Goal: Task Accomplishment & Management: Manage account settings

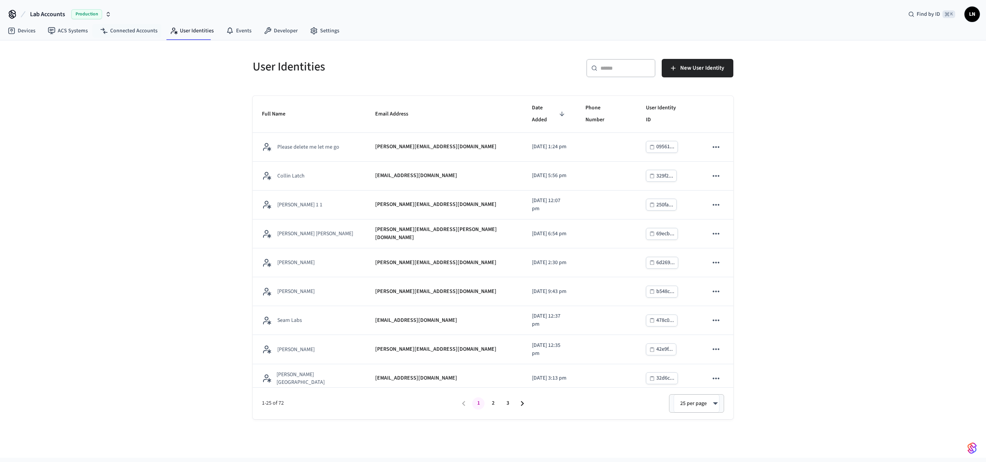
click at [82, 38] on nav "Devices ACS Systems Connected Accounts User Identities Events Developer Settings" at bounding box center [174, 31] width 344 height 18
click at [80, 33] on link "ACS Systems" at bounding box center [68, 31] width 52 height 14
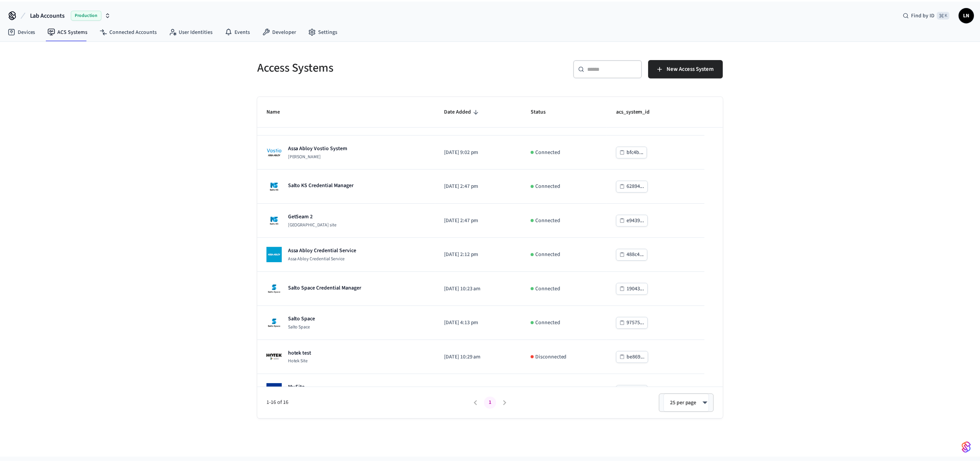
scroll to position [288, 0]
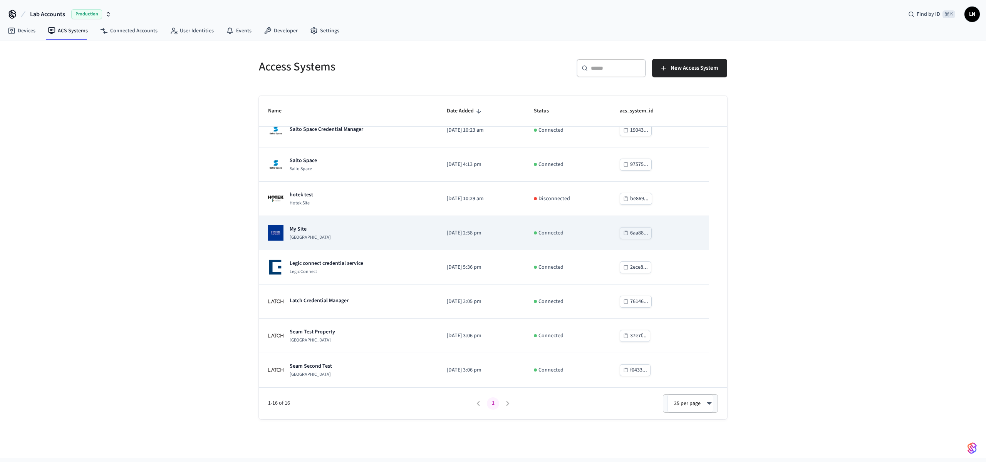
click at [331, 231] on p "My Site" at bounding box center [310, 229] width 41 height 8
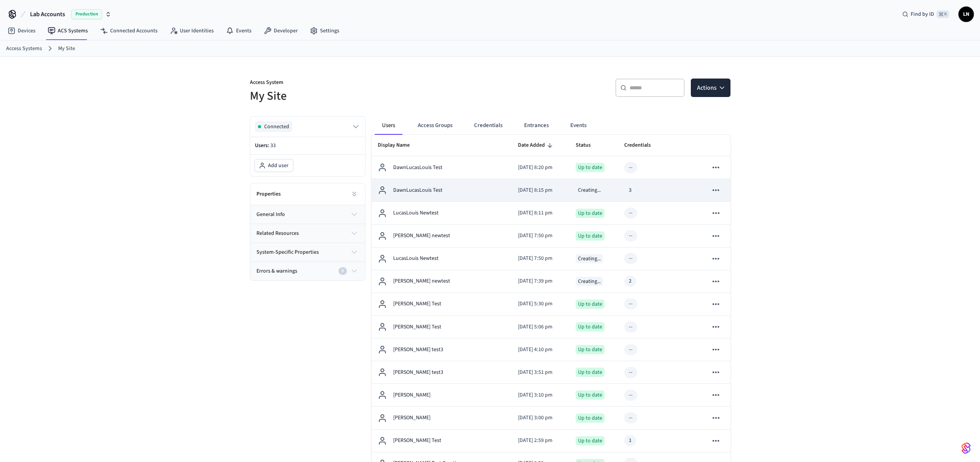
click at [480, 180] on td "DawnLucasLouis Test" at bounding box center [442, 190] width 140 height 23
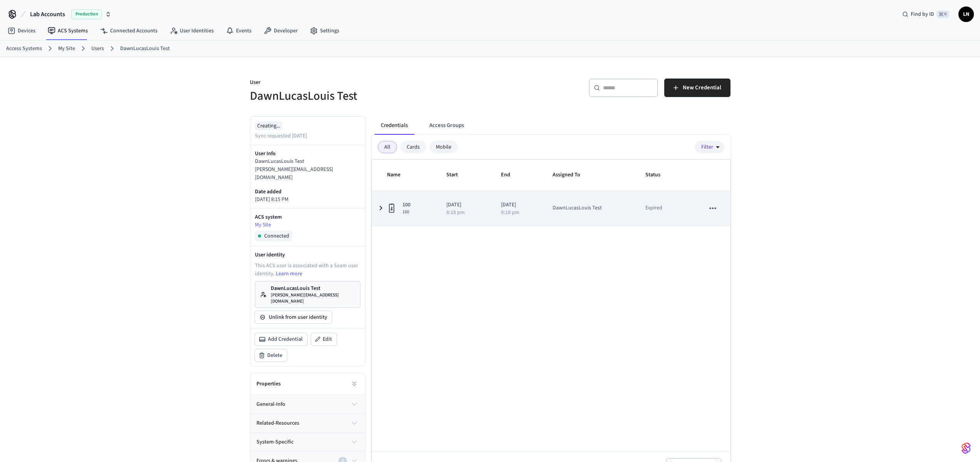
click at [387, 206] on icon "sticky table" at bounding box center [391, 208] width 9 height 10
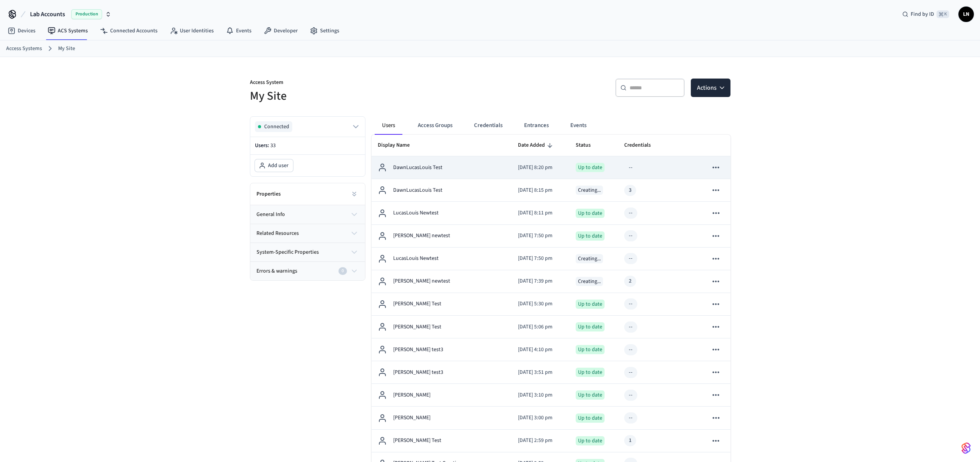
click at [422, 162] on td "DawnLucasLouis Test" at bounding box center [442, 167] width 140 height 23
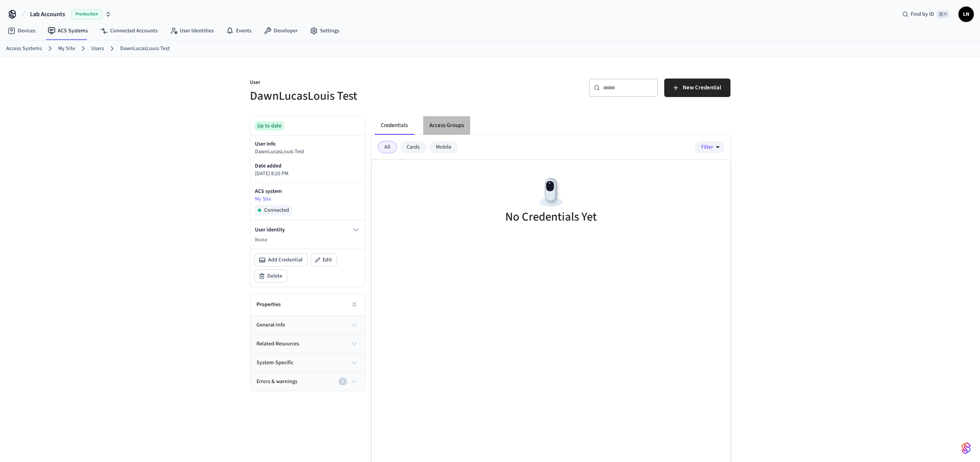
click at [445, 126] on button "Access Groups" at bounding box center [446, 125] width 47 height 18
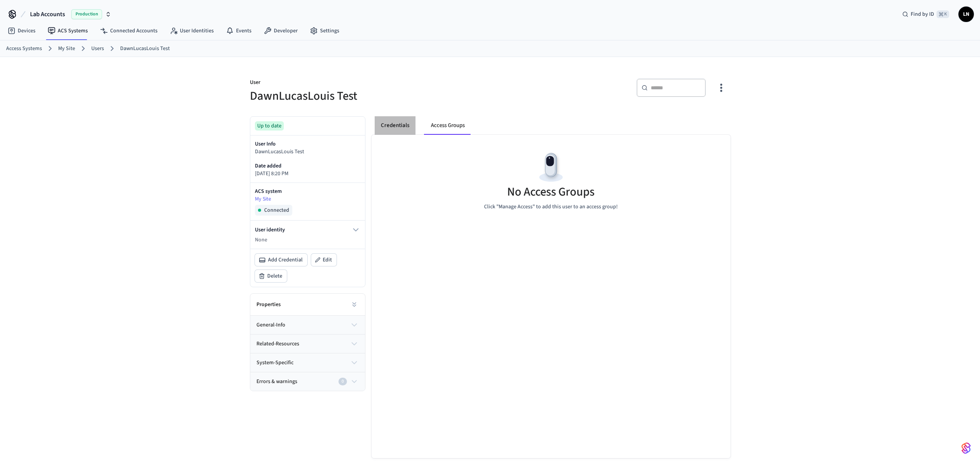
click at [388, 126] on button "Credentials" at bounding box center [395, 125] width 41 height 18
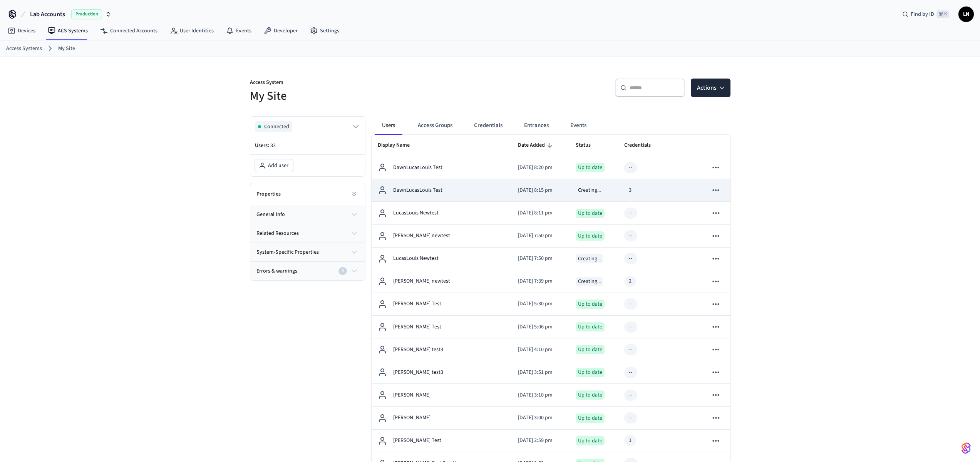
click at [410, 184] on td "DawnLucasLouis Test" at bounding box center [442, 190] width 140 height 23
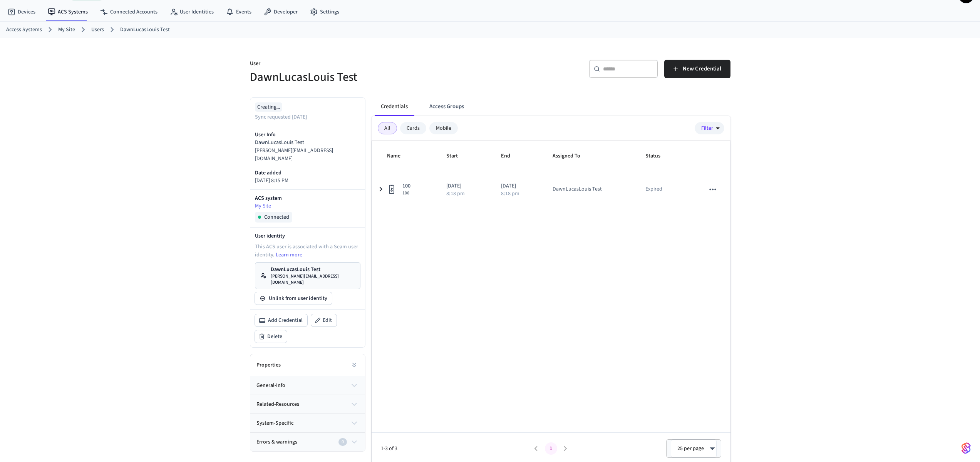
scroll to position [21, 0]
click at [266, 412] on button "system-specific" at bounding box center [307, 421] width 115 height 18
click at [288, 398] on span "related-resources" at bounding box center [277, 402] width 43 height 8
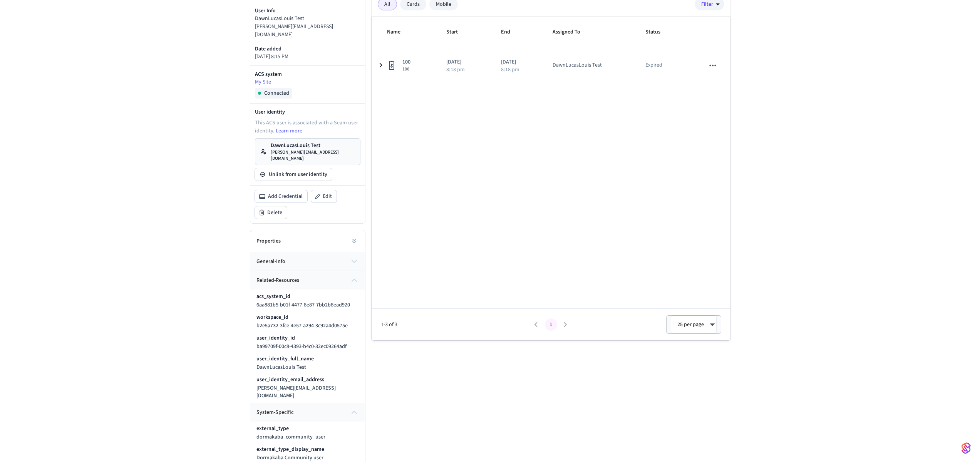
scroll to position [0, 0]
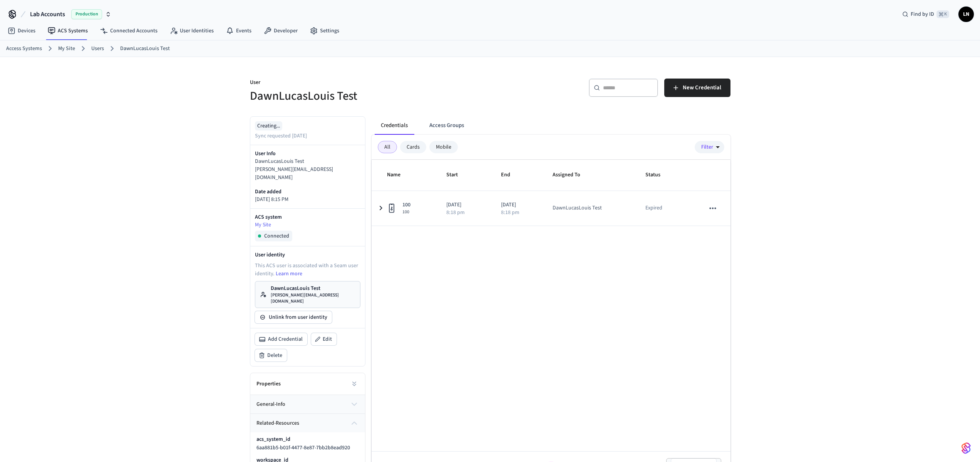
click at [773, 190] on div "User DawnLucasLouis Test ​ ​ New Credential Creating... Sync requested 4 days a…" at bounding box center [490, 342] width 980 height 570
click at [138, 34] on link "Connected Accounts" at bounding box center [129, 31] width 70 height 14
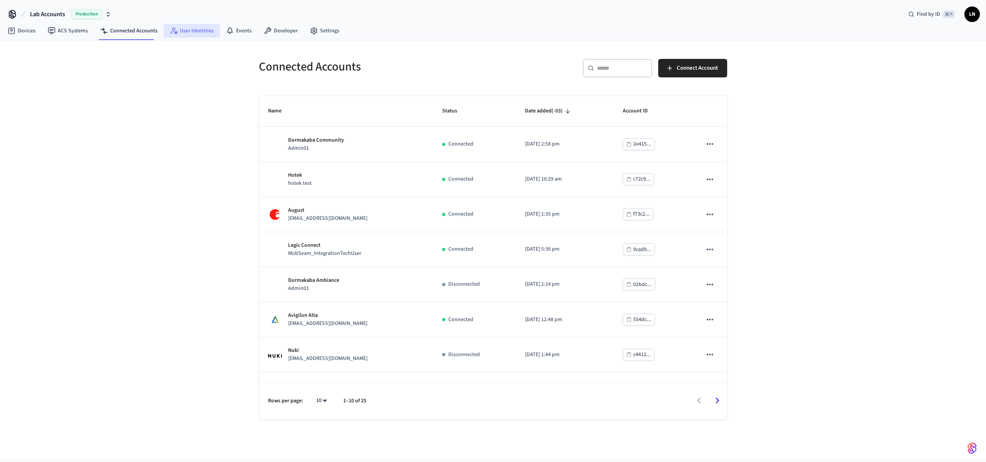
click at [172, 31] on icon at bounding box center [174, 31] width 8 height 8
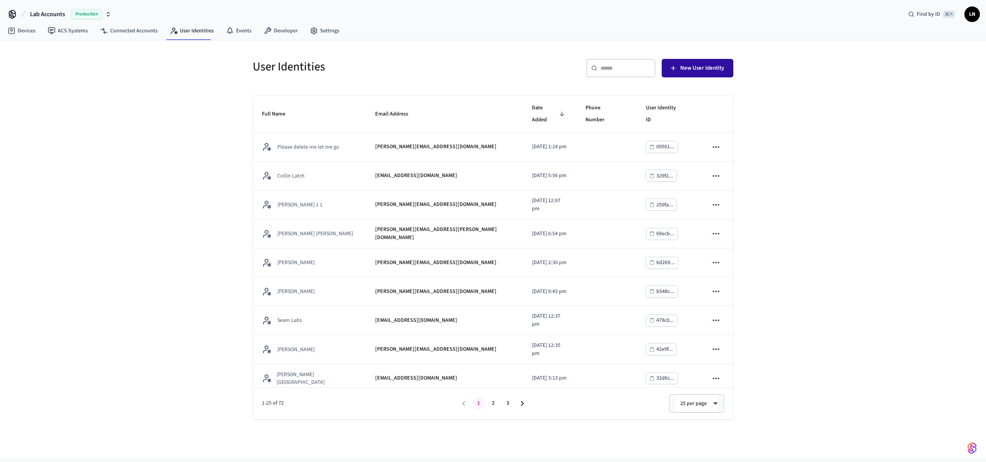
click at [694, 61] on button "New User Identity" at bounding box center [697, 68] width 72 height 18
click at [619, 77] on div "​ ​" at bounding box center [620, 68] width 69 height 18
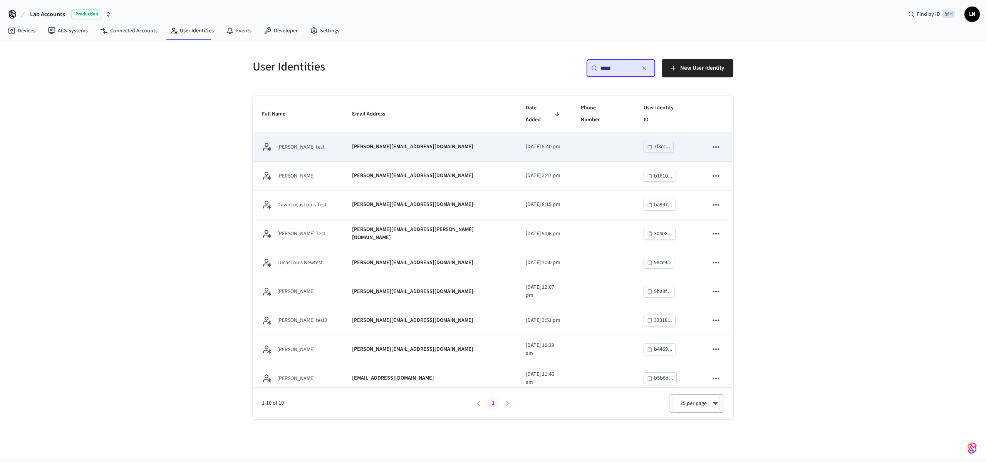
type input "*****"
click at [713, 146] on icon "sticky table" at bounding box center [715, 147] width 7 height 2
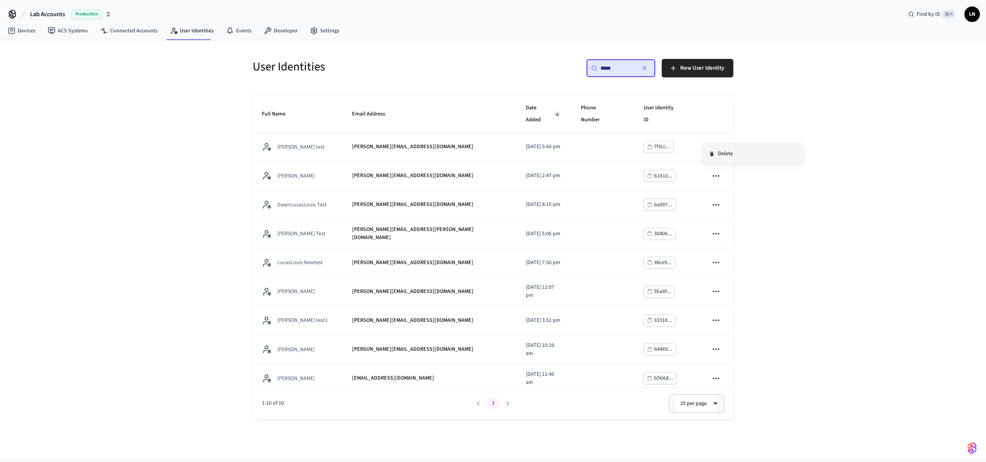
click at [711, 156] on icon at bounding box center [711, 154] width 3 height 5
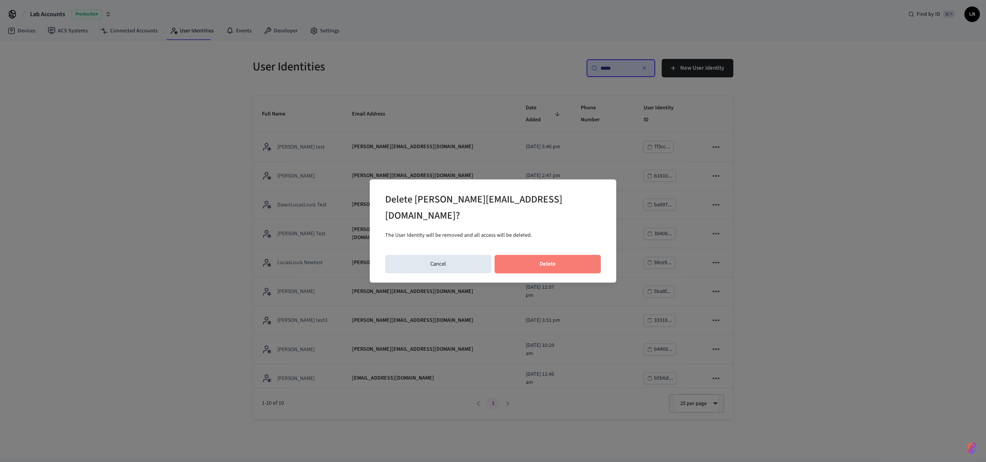
click at [529, 255] on button "Delete" at bounding box center [547, 264] width 107 height 18
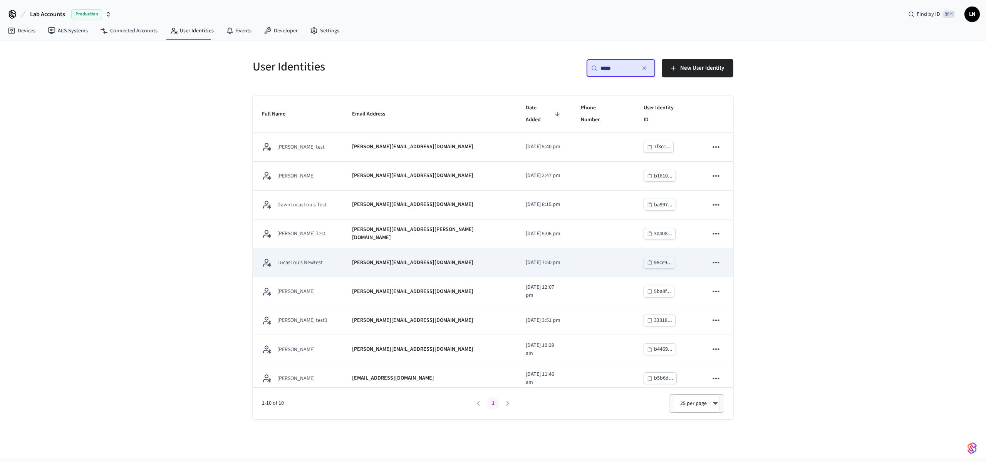
click at [711, 258] on icon "sticky table" at bounding box center [716, 263] width 10 height 10
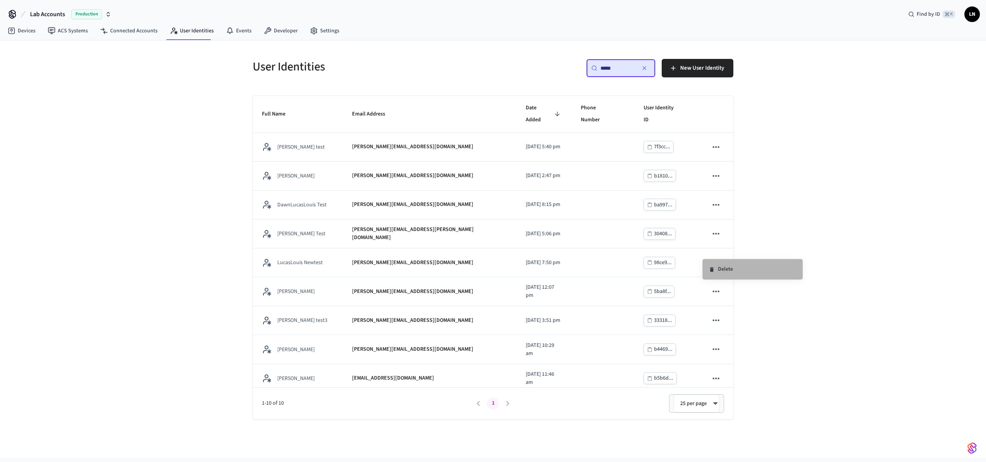
click at [745, 273] on li "Delete" at bounding box center [752, 269] width 100 height 20
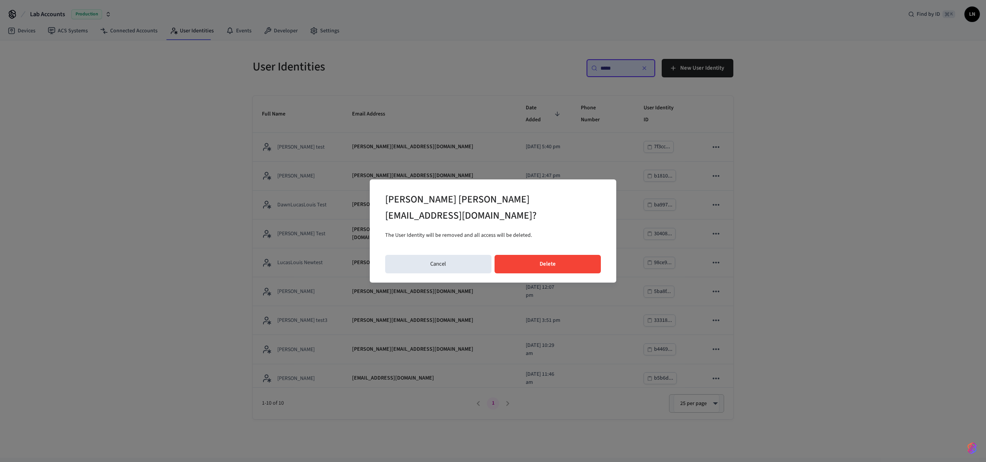
click at [526, 257] on button "Delete" at bounding box center [547, 264] width 107 height 18
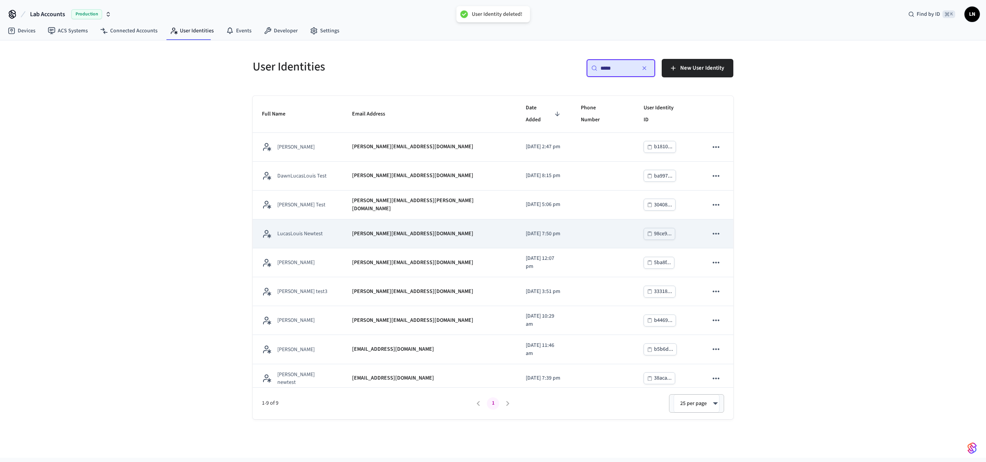
click at [715, 229] on icon "sticky table" at bounding box center [716, 234] width 10 height 10
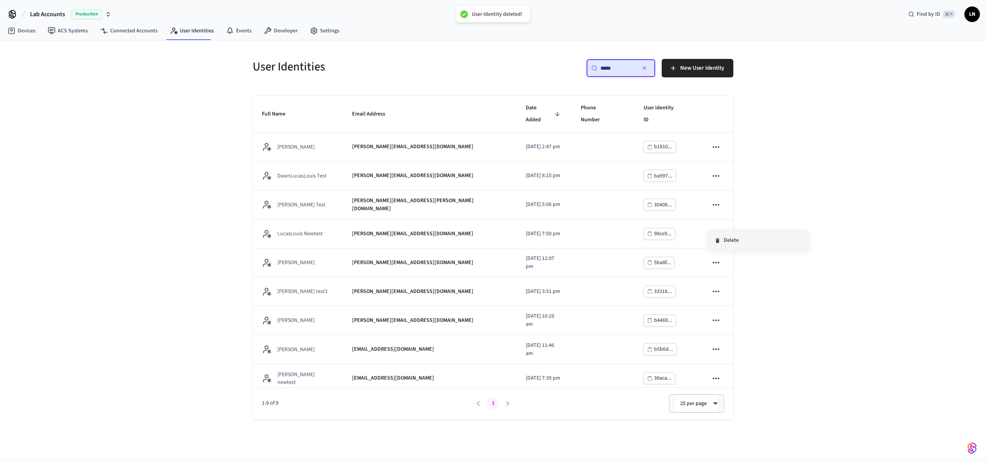
click at [731, 239] on li "Delete" at bounding box center [758, 240] width 100 height 20
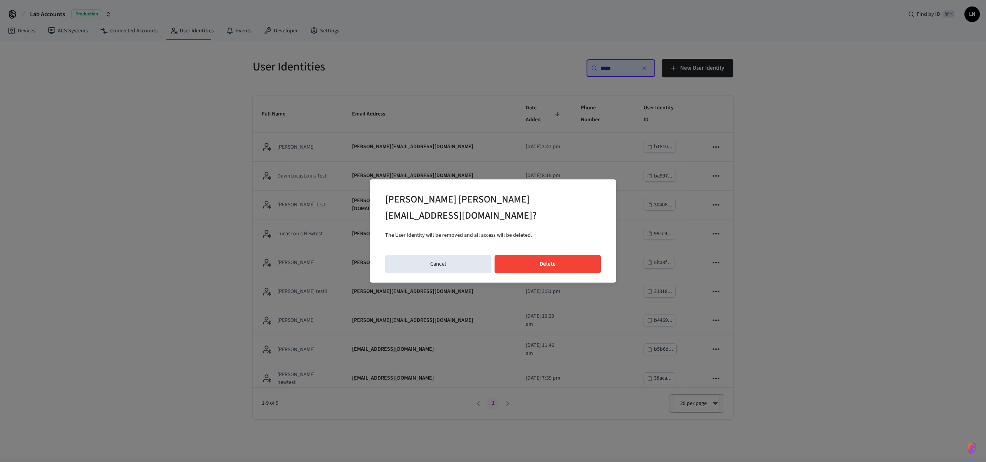
click at [536, 259] on button "Delete" at bounding box center [547, 264] width 107 height 18
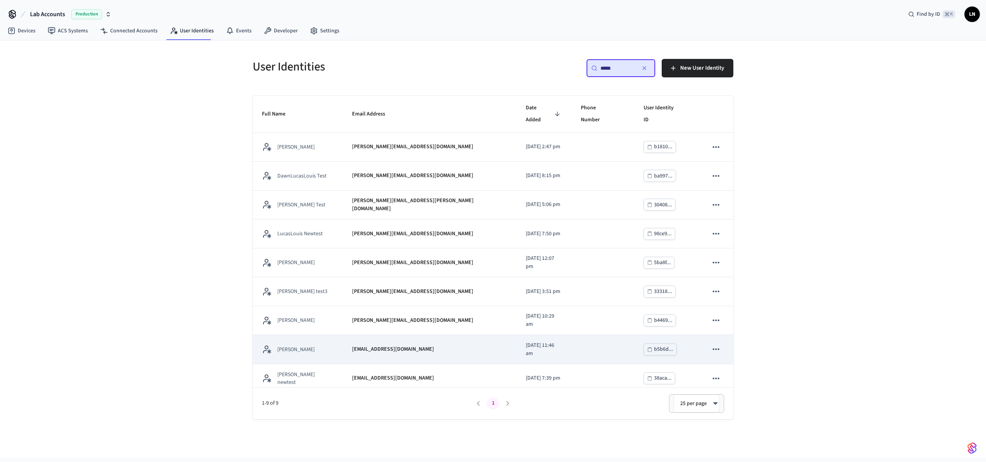
click at [715, 344] on icon "sticky table" at bounding box center [716, 349] width 10 height 10
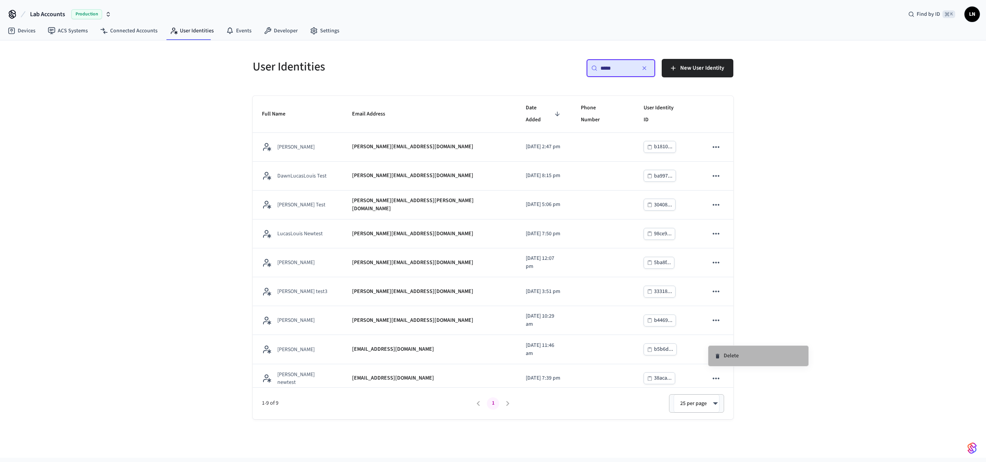
click at [726, 351] on li "Delete" at bounding box center [758, 356] width 100 height 20
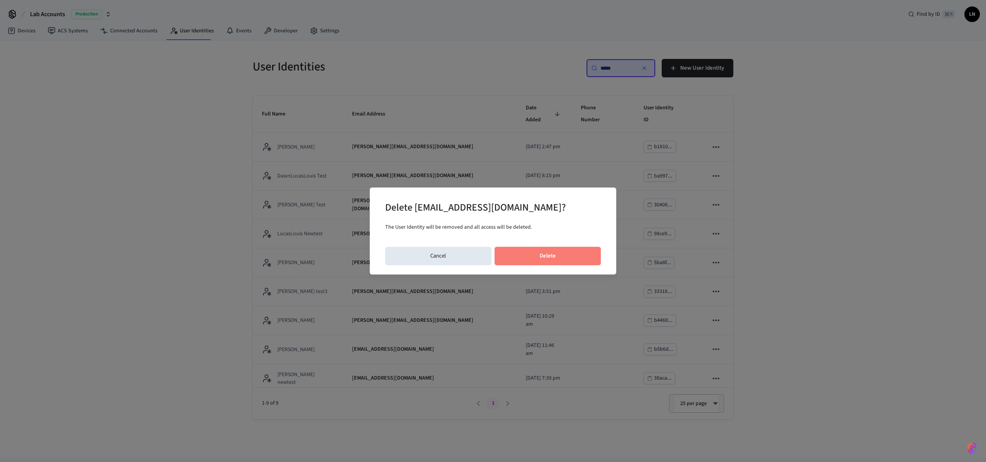
click at [587, 253] on button "Delete" at bounding box center [547, 256] width 107 height 18
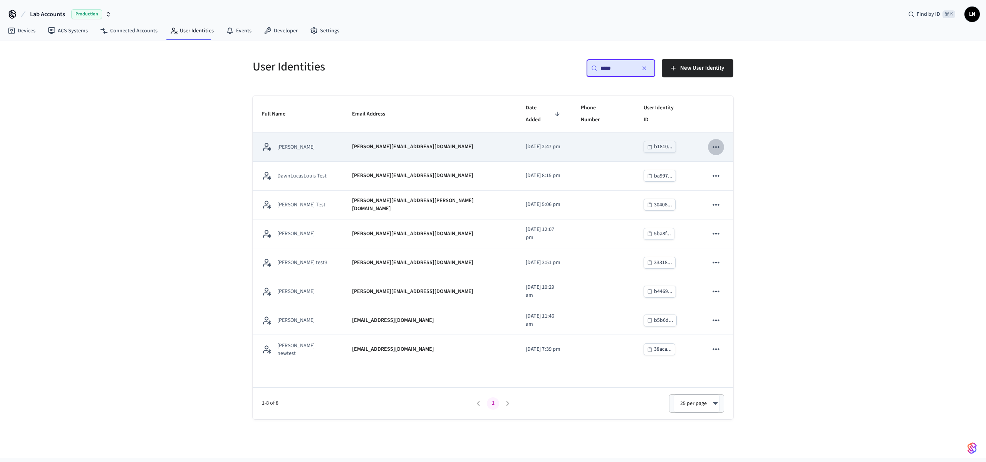
click at [719, 142] on icon "sticky table" at bounding box center [716, 147] width 10 height 10
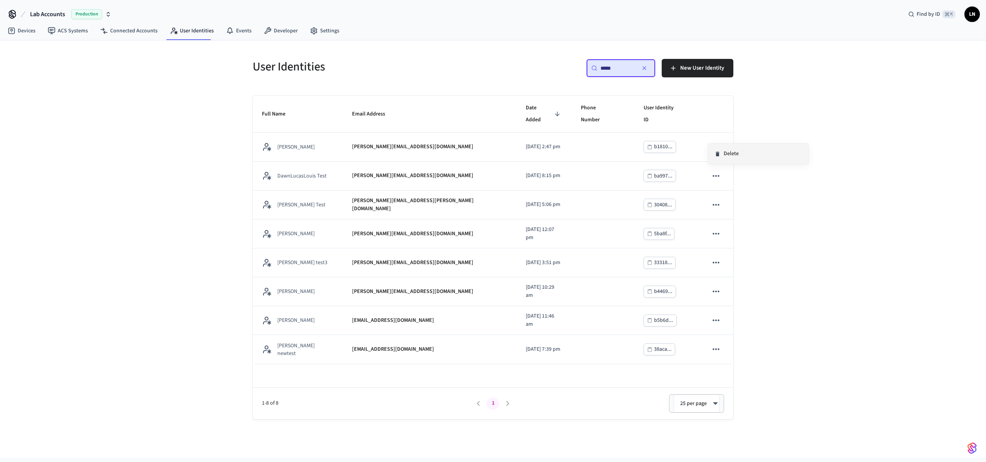
click at [717, 151] on icon at bounding box center [717, 154] width 6 height 6
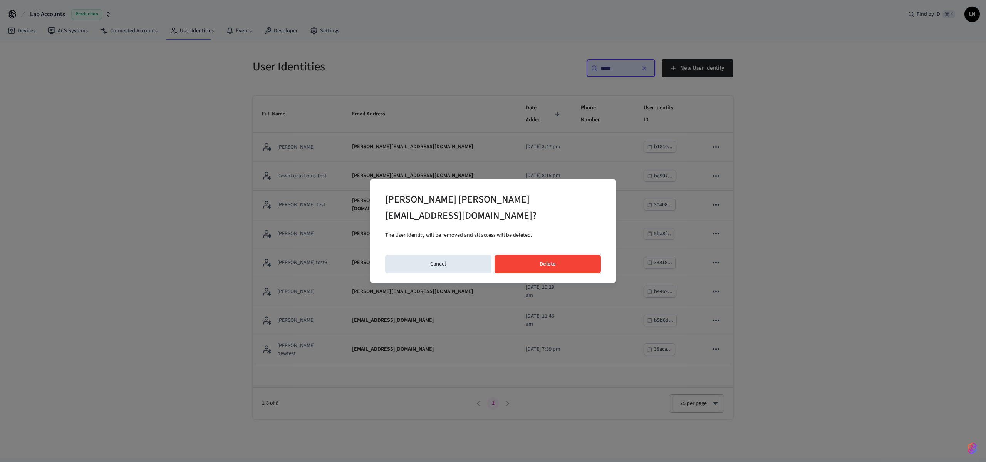
click at [576, 255] on button "Delete" at bounding box center [547, 264] width 107 height 18
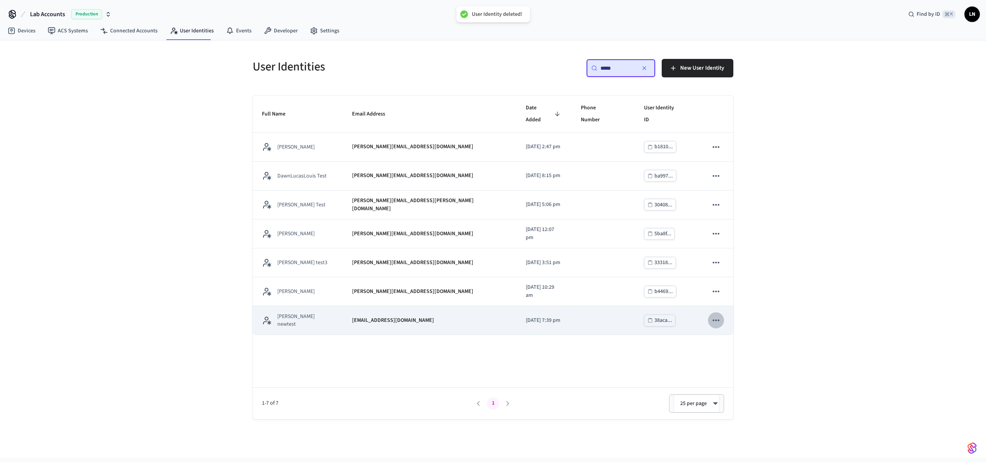
click at [716, 315] on icon "sticky table" at bounding box center [716, 320] width 10 height 10
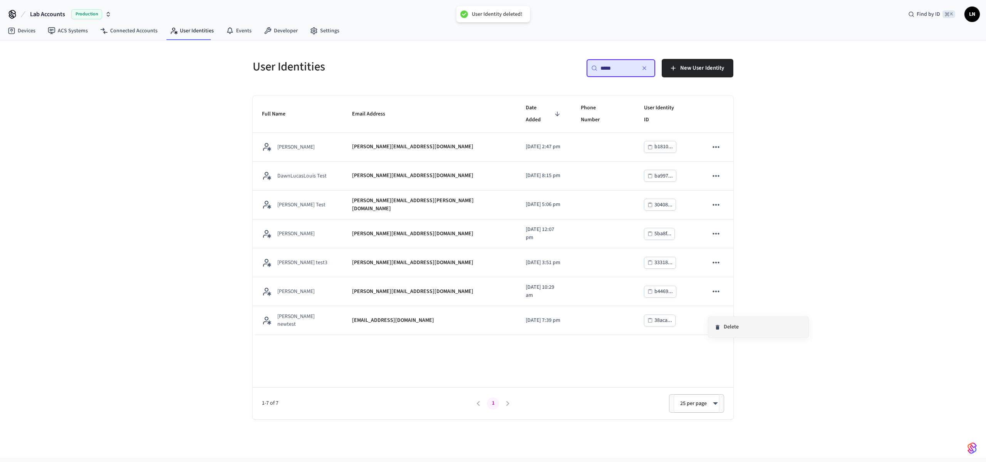
click at [725, 323] on li "Delete" at bounding box center [758, 327] width 100 height 20
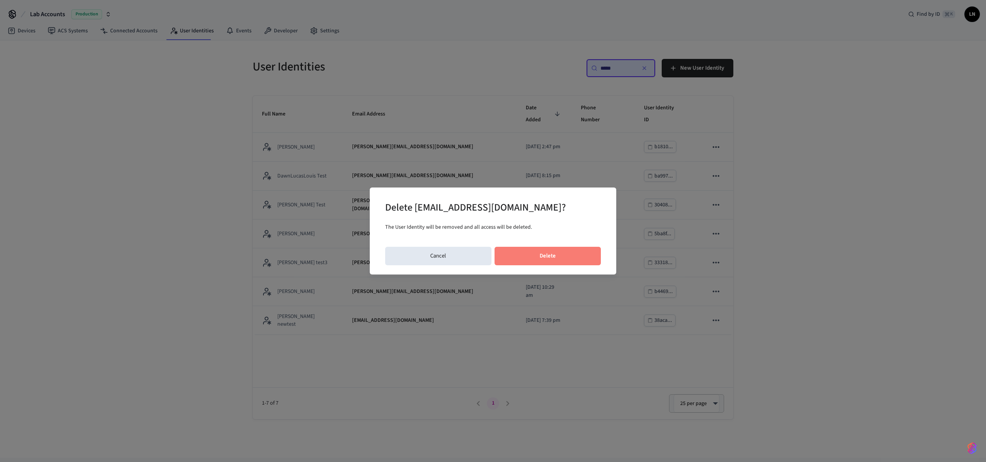
click at [562, 253] on button "Delete" at bounding box center [547, 256] width 107 height 18
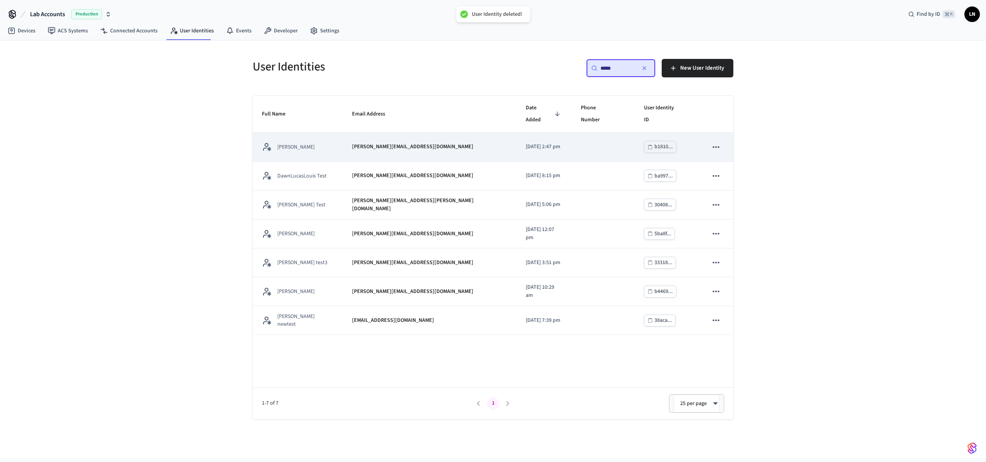
click at [719, 142] on icon "sticky table" at bounding box center [716, 147] width 10 height 10
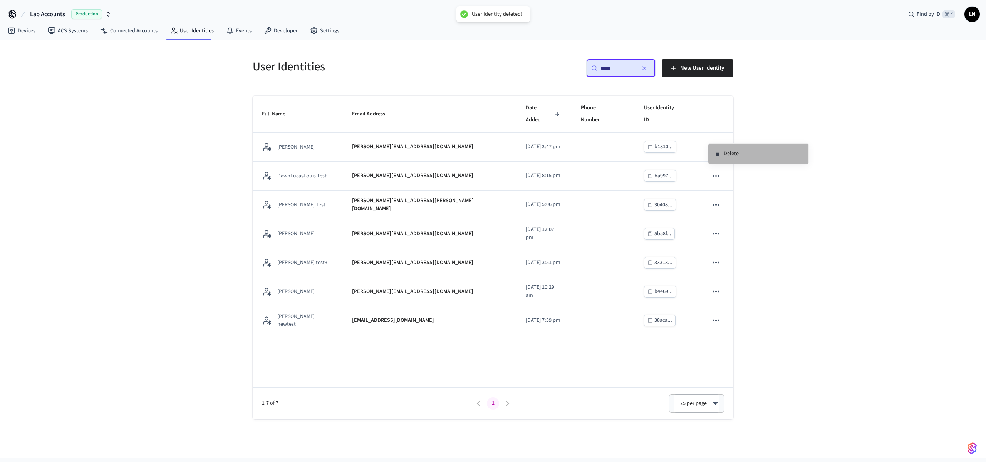
click at [722, 151] on li "Delete" at bounding box center [758, 154] width 100 height 20
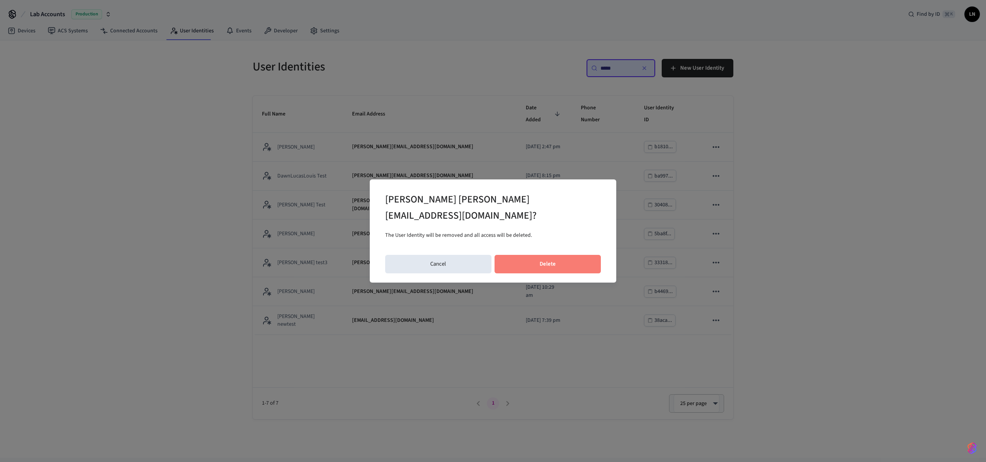
click at [588, 256] on button "Delete" at bounding box center [547, 264] width 107 height 18
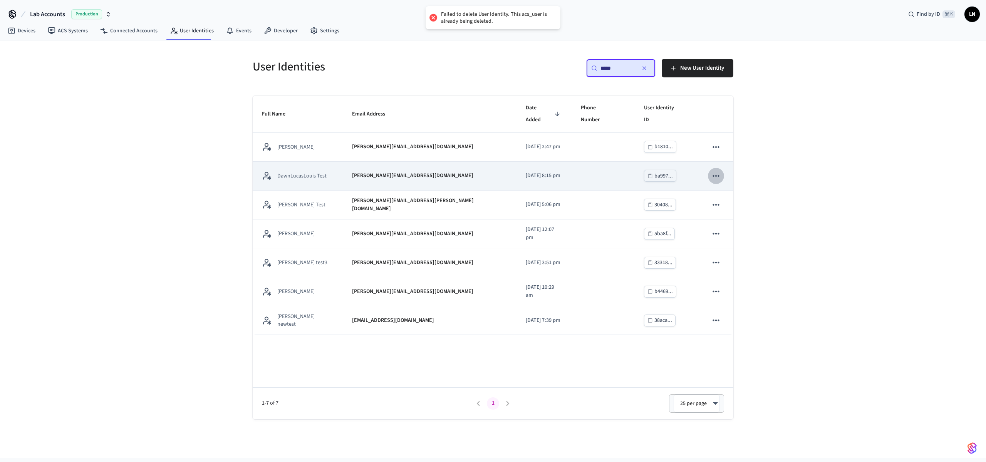
click at [716, 175] on icon "sticky table" at bounding box center [715, 176] width 7 height 2
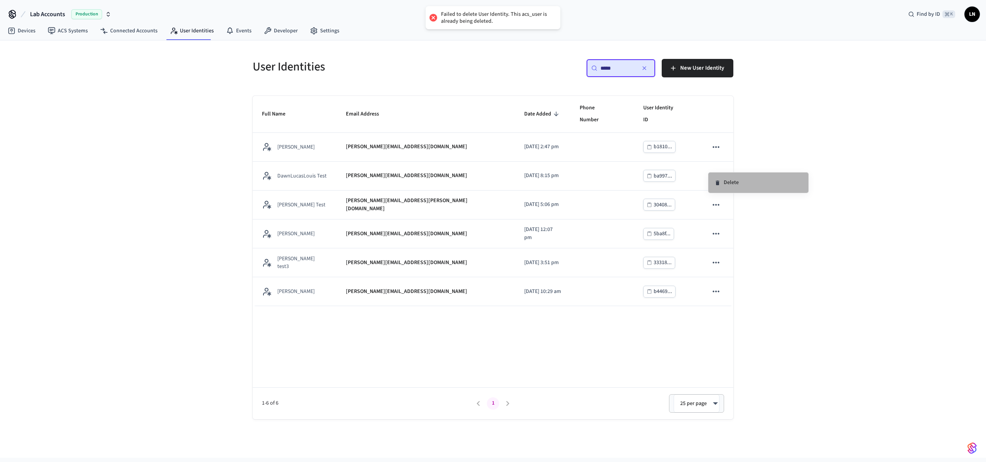
click at [741, 179] on li "Delete" at bounding box center [758, 182] width 100 height 20
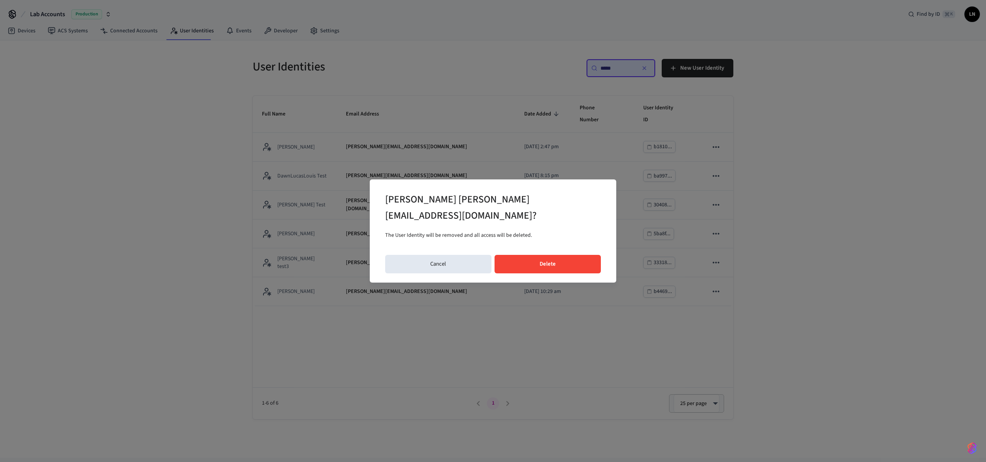
click at [546, 258] on button "Delete" at bounding box center [547, 264] width 107 height 18
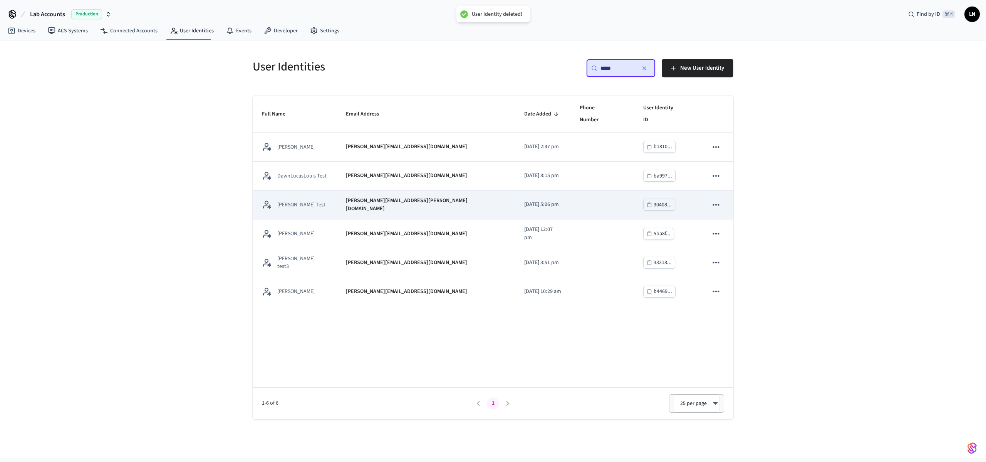
click at [716, 200] on icon "sticky table" at bounding box center [716, 205] width 10 height 10
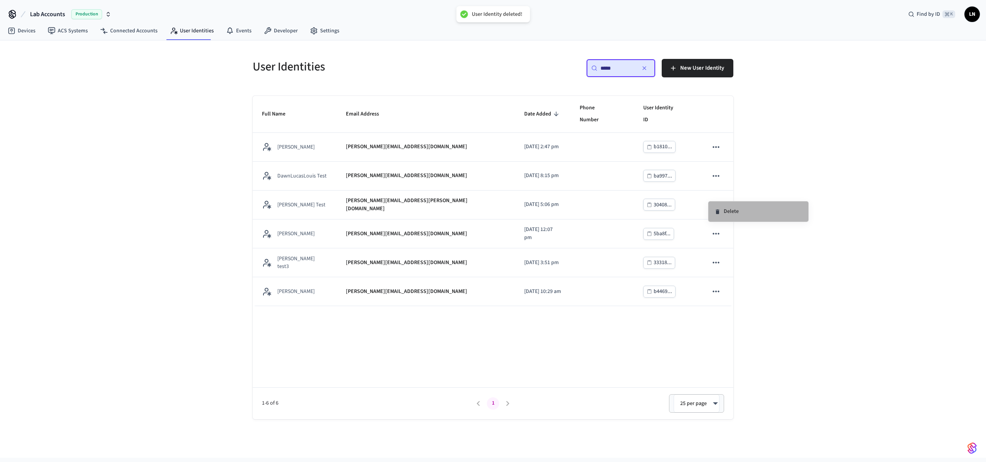
click at [715, 211] on icon at bounding box center [717, 212] width 6 height 6
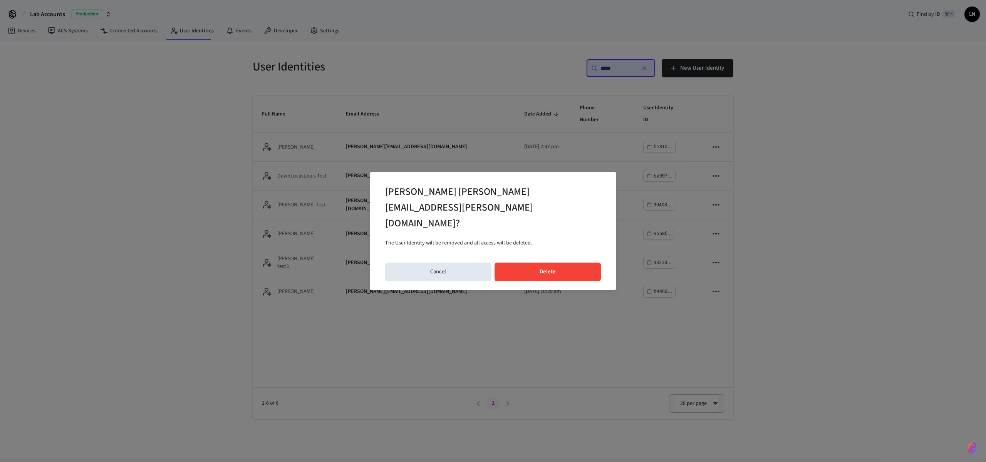
click at [580, 263] on button "Delete" at bounding box center [547, 272] width 107 height 18
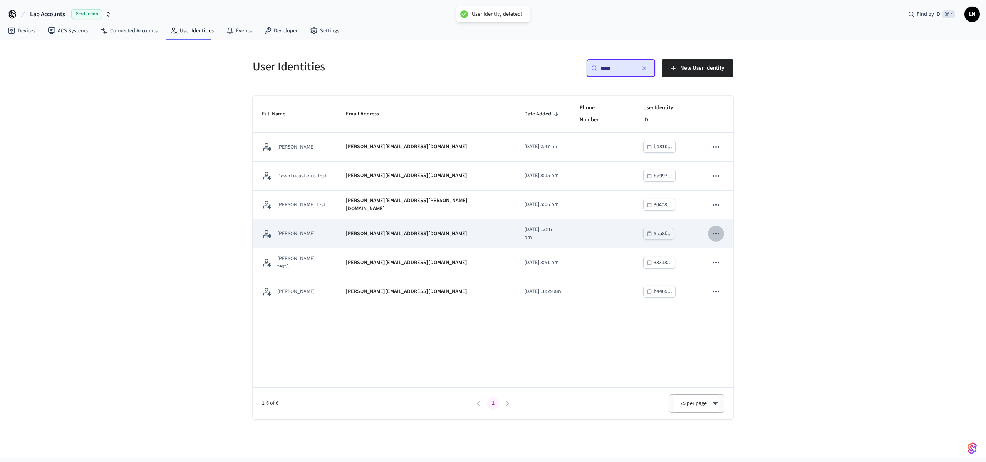
click at [715, 228] on button "sticky table" at bounding box center [716, 234] width 16 height 16
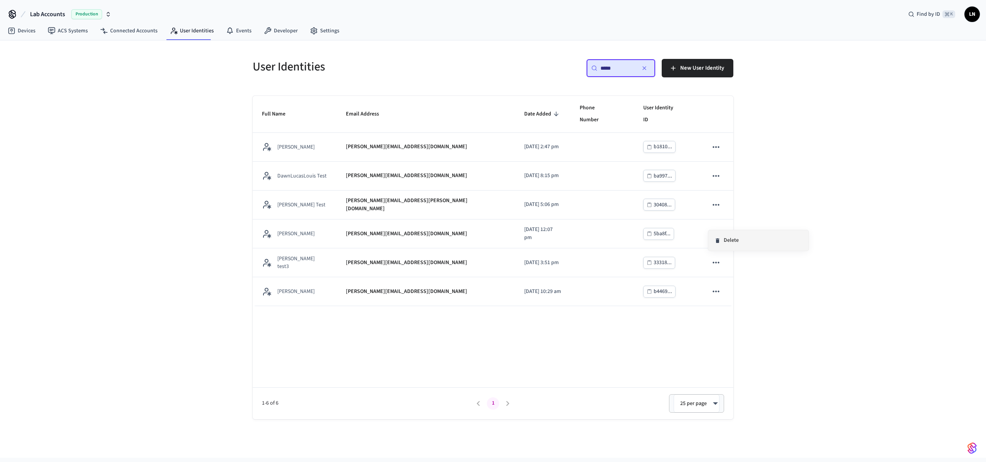
click at [737, 232] on li "Delete" at bounding box center [758, 240] width 100 height 20
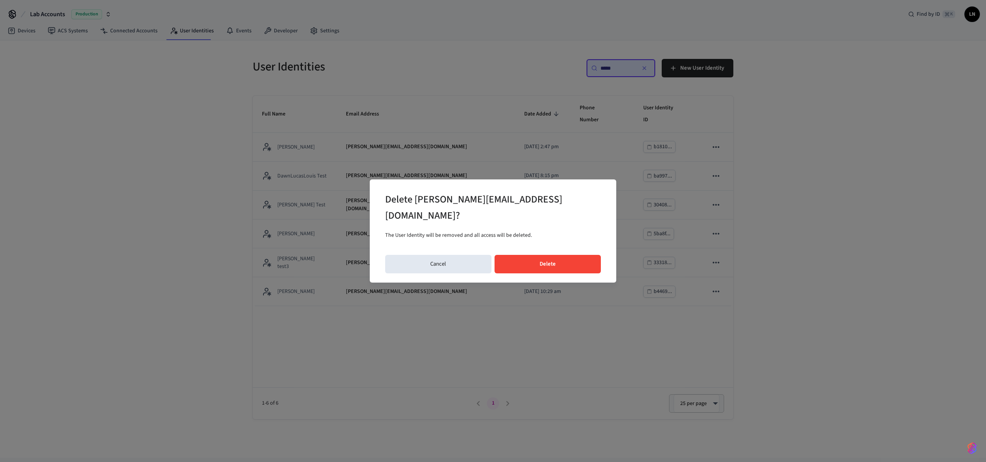
click at [558, 259] on button "Delete" at bounding box center [547, 264] width 107 height 18
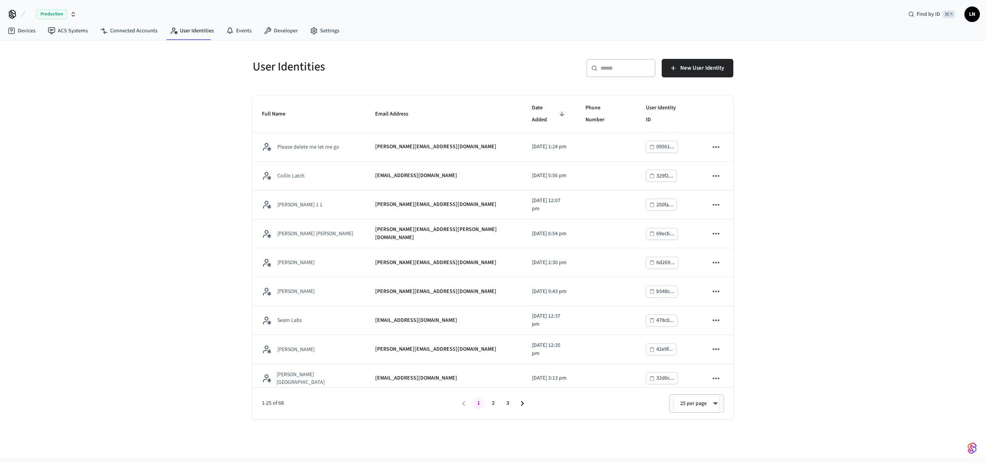
click at [643, 65] on input "text" at bounding box center [625, 68] width 50 height 8
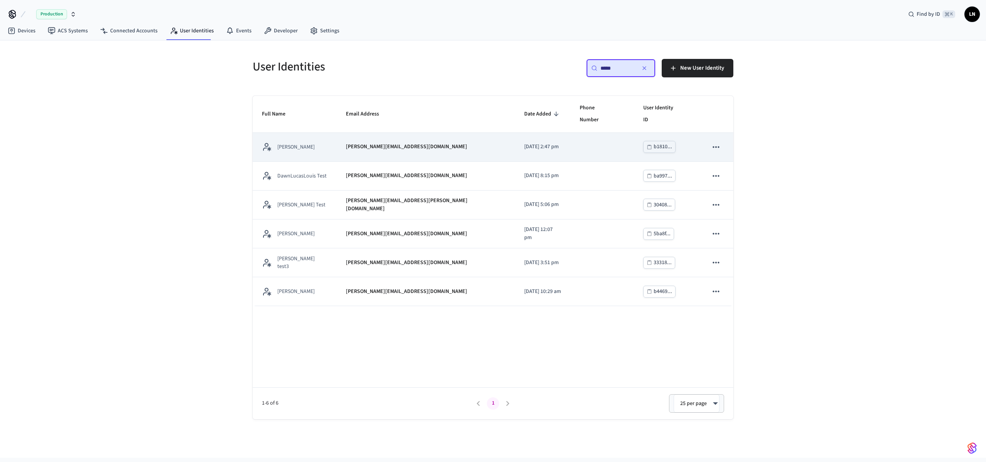
type input "*****"
click at [719, 142] on icon "sticky table" at bounding box center [716, 147] width 10 height 10
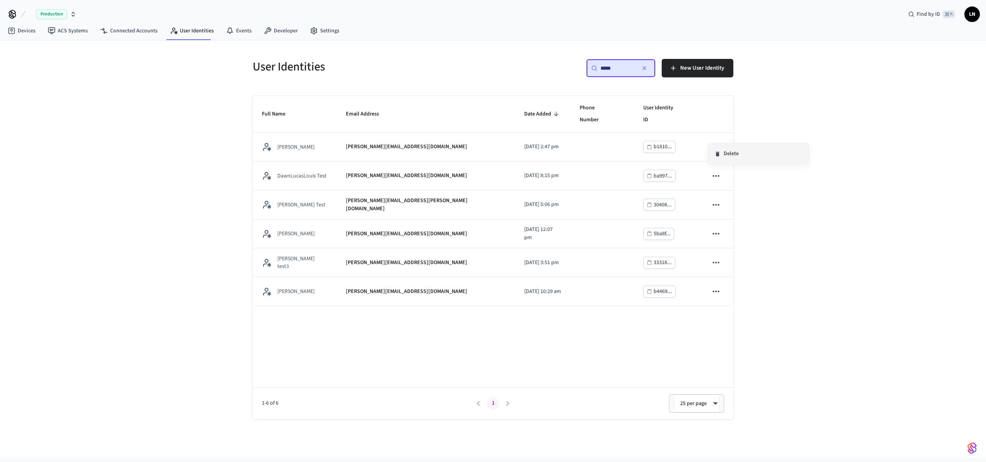
click at [741, 155] on li "Delete" at bounding box center [758, 154] width 100 height 20
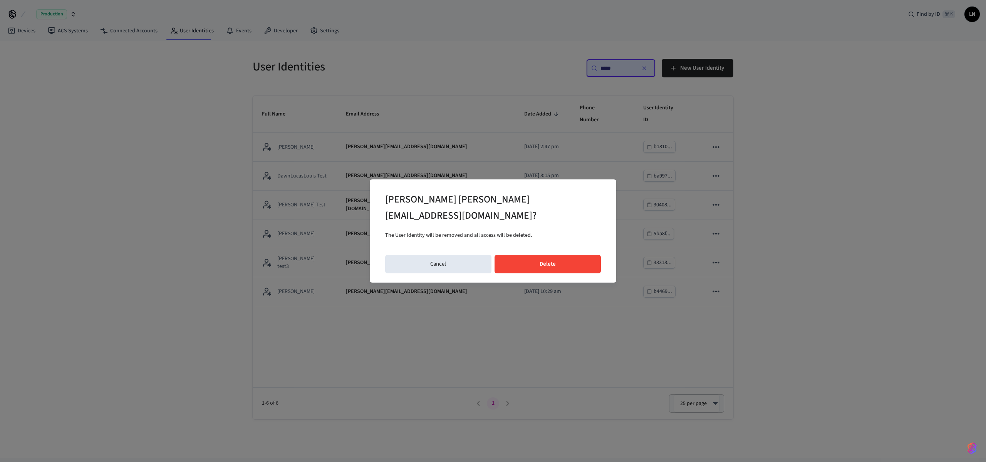
click at [583, 256] on button "Delete" at bounding box center [547, 264] width 107 height 18
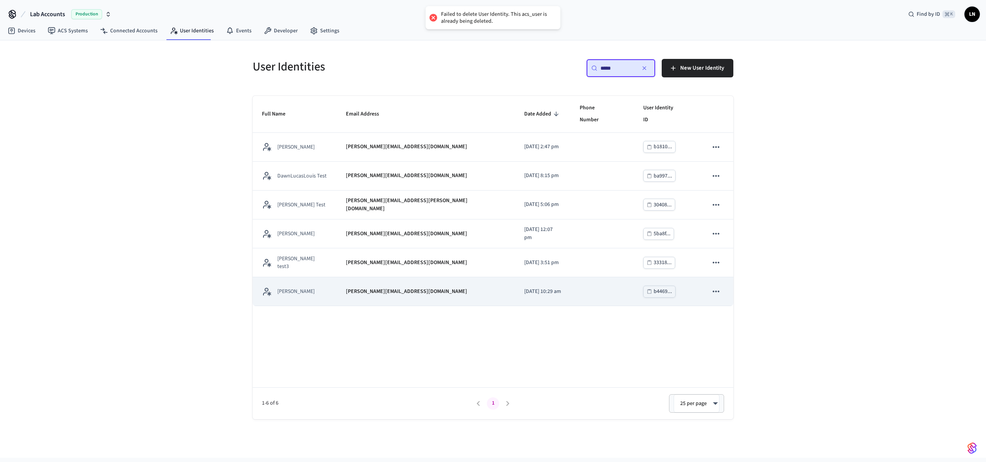
click at [719, 286] on icon "sticky table" at bounding box center [716, 291] width 10 height 10
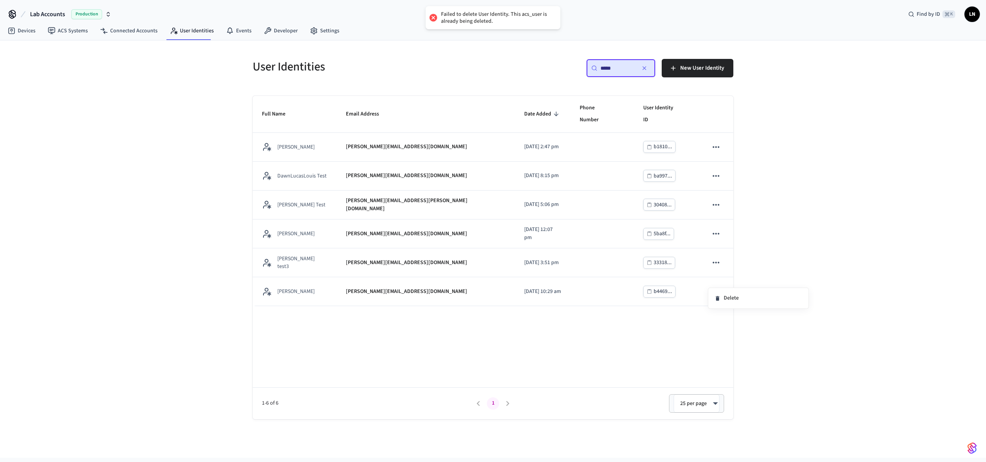
click at [715, 251] on div at bounding box center [493, 231] width 986 height 462
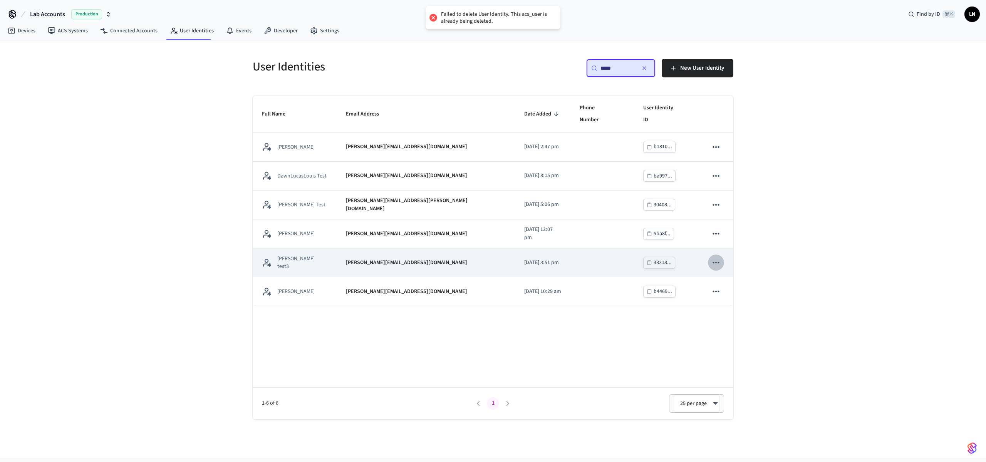
click at [715, 258] on icon "sticky table" at bounding box center [716, 263] width 10 height 10
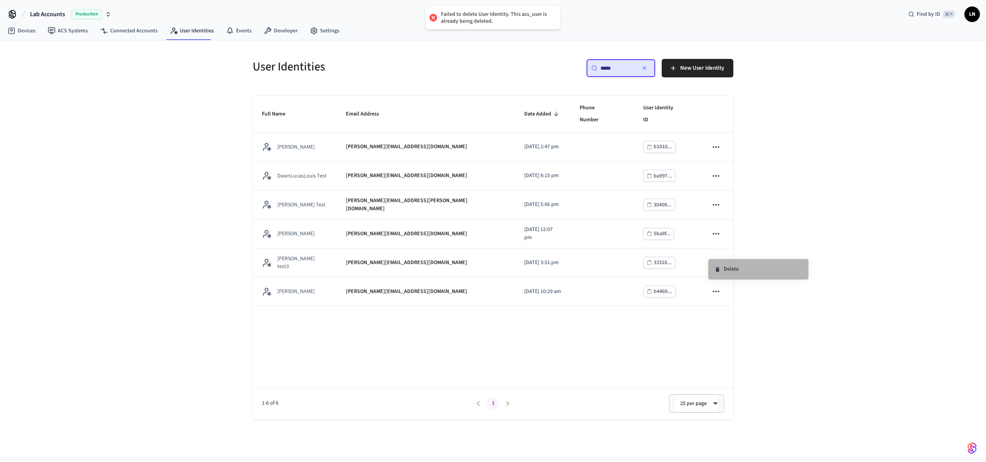
click at [724, 271] on li "Delete" at bounding box center [758, 269] width 100 height 20
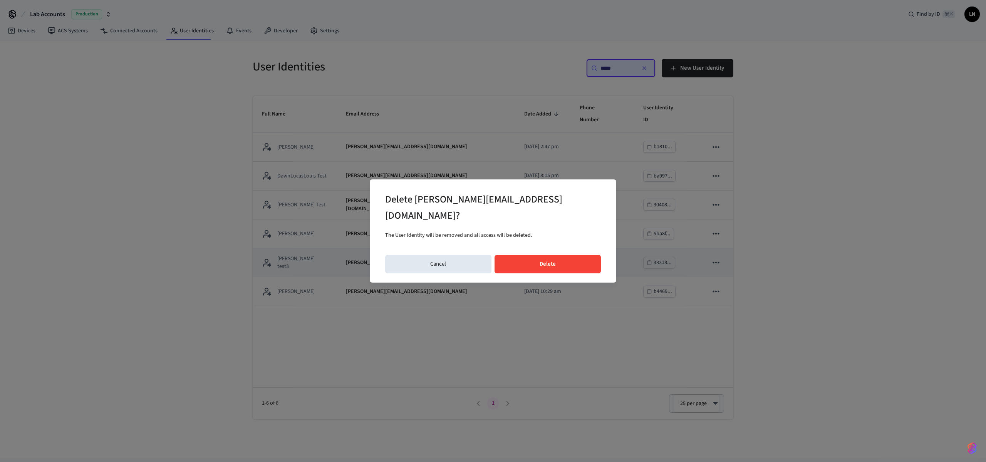
click at [546, 261] on button "Delete" at bounding box center [547, 264] width 107 height 18
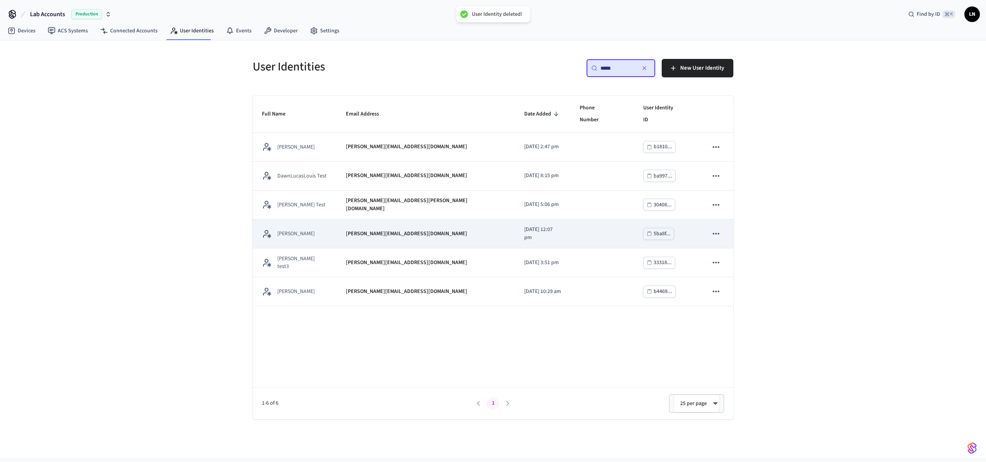
click at [717, 229] on icon "sticky table" at bounding box center [716, 234] width 10 height 10
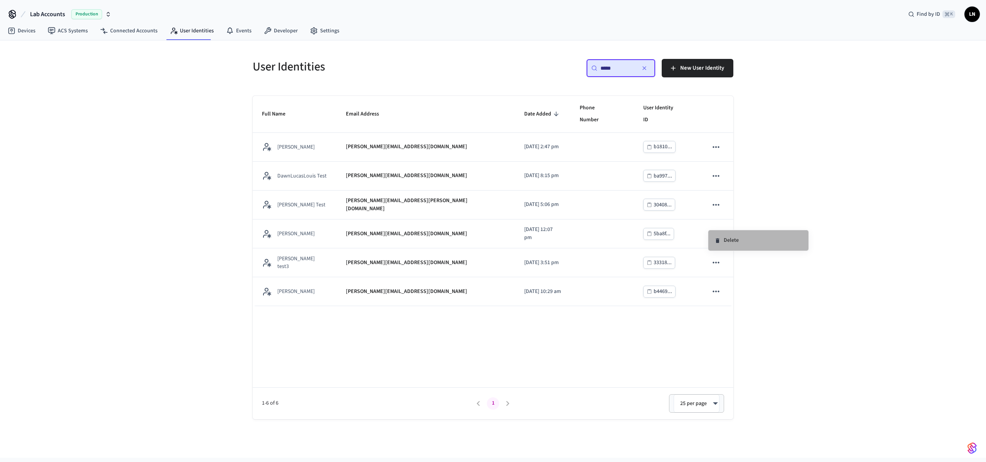
click at [742, 241] on li "Delete" at bounding box center [758, 240] width 100 height 20
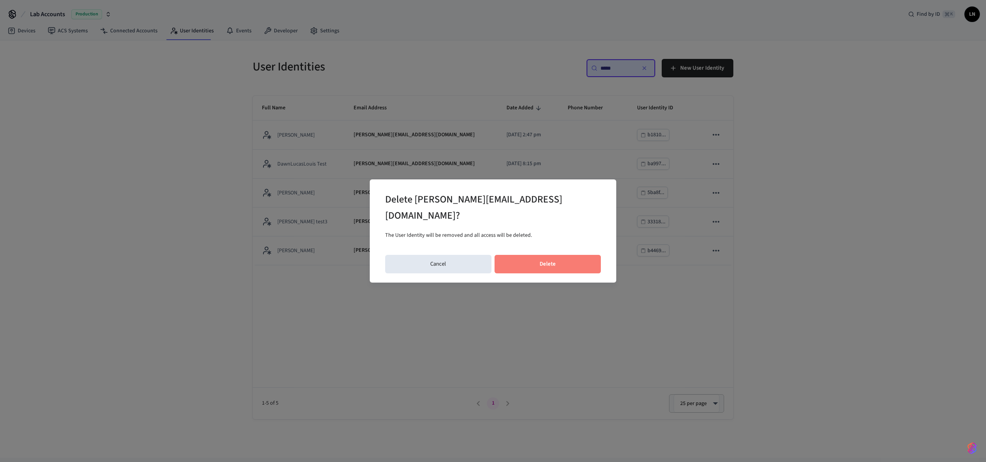
click at [581, 255] on button "Delete" at bounding box center [547, 264] width 107 height 18
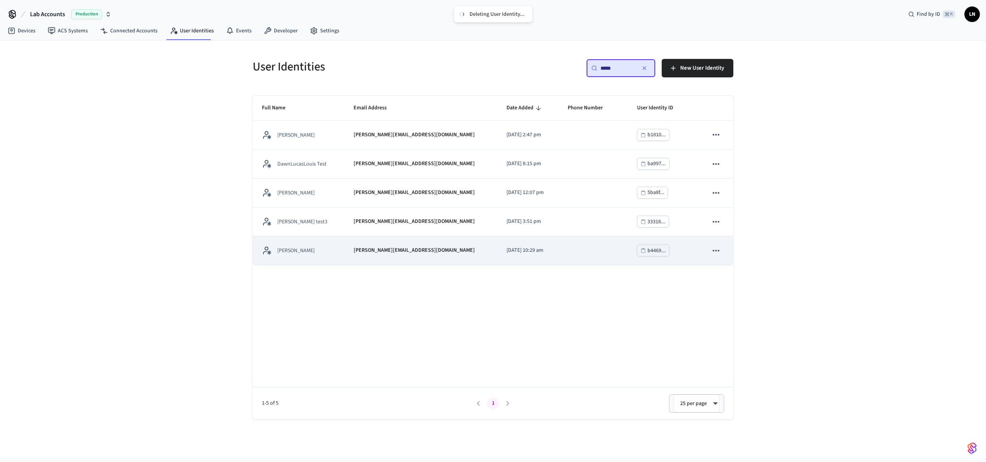
click at [335, 246] on div "Lucas Neiva" at bounding box center [298, 251] width 73 height 10
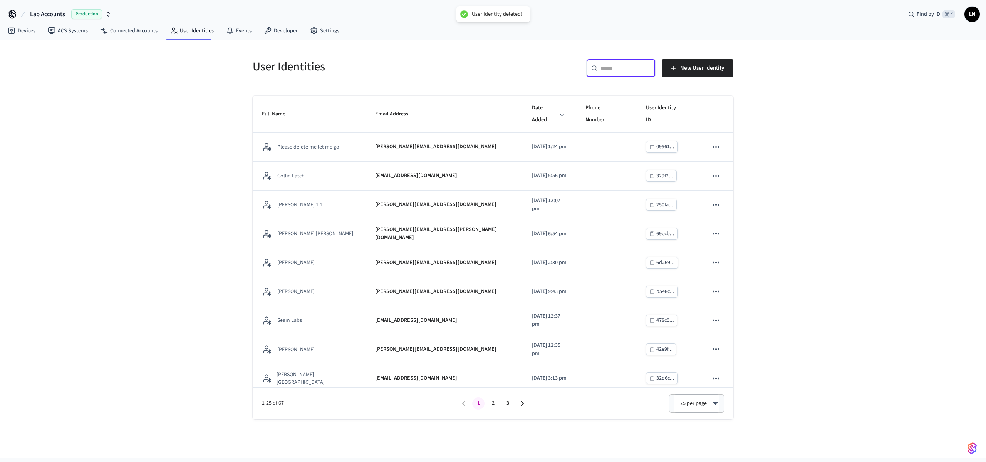
click at [616, 65] on input "text" at bounding box center [625, 68] width 50 height 8
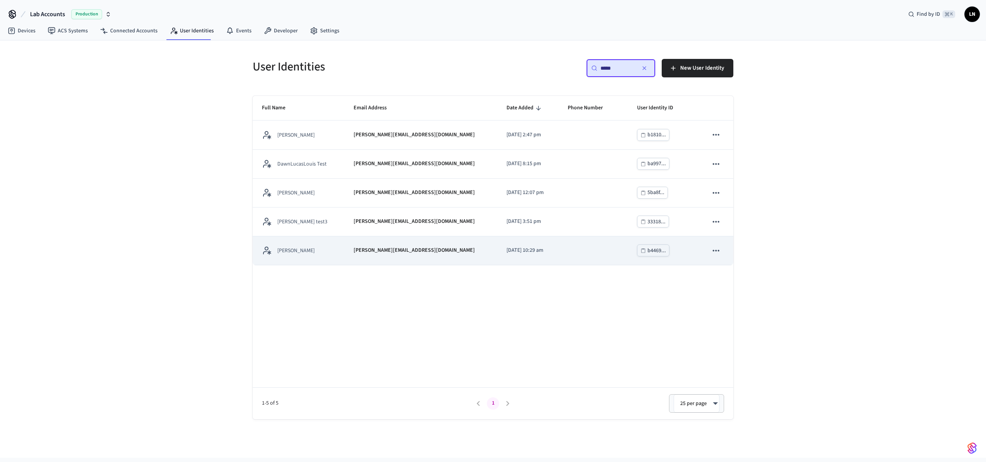
type input "*****"
click at [571, 257] on td "sticky table" at bounding box center [592, 250] width 69 height 29
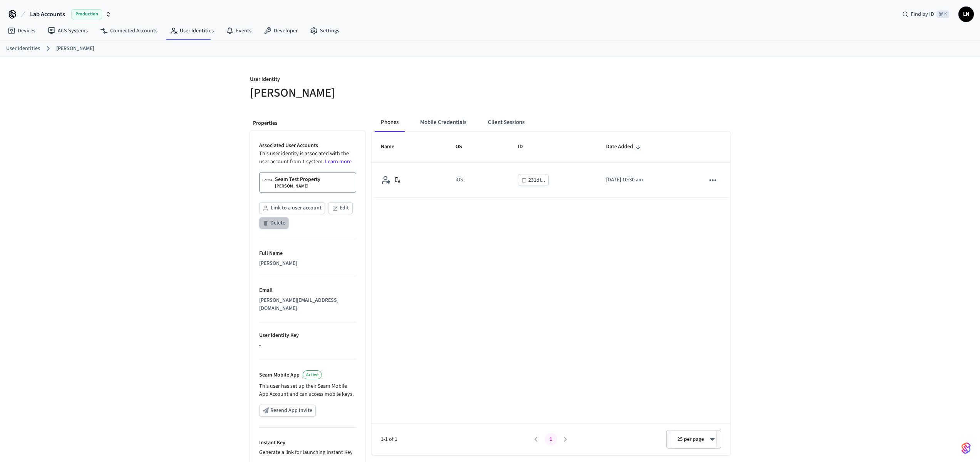
click at [273, 225] on button "Delete" at bounding box center [274, 223] width 30 height 12
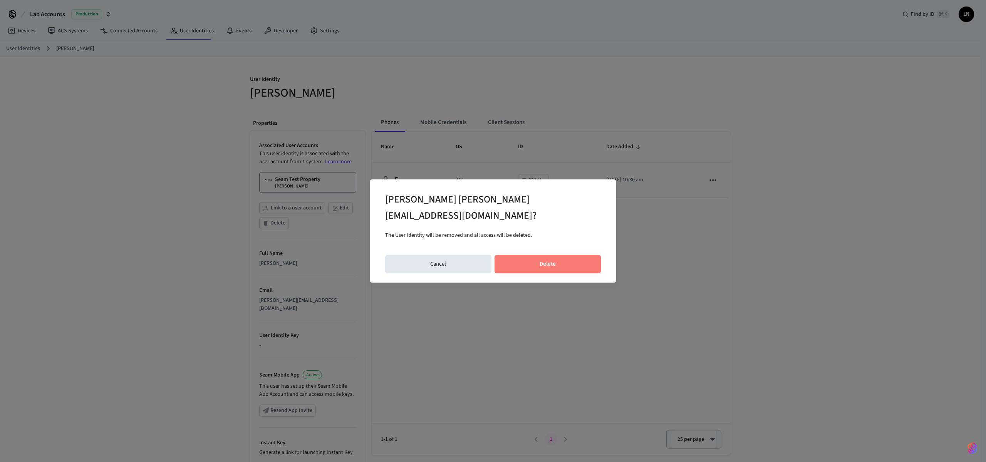
click at [527, 255] on button "Delete" at bounding box center [547, 264] width 107 height 18
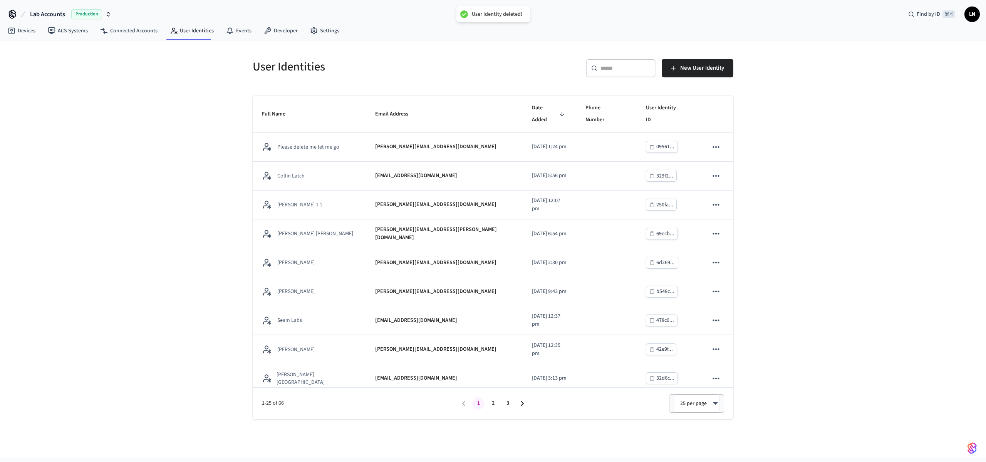
click at [601, 67] on input "text" at bounding box center [625, 68] width 50 height 8
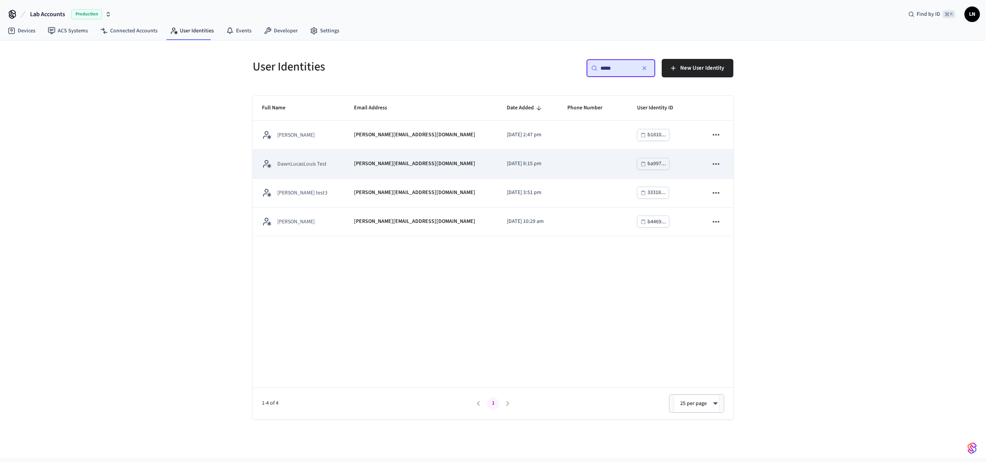
type input "*****"
click at [717, 161] on icon "sticky table" at bounding box center [716, 164] width 10 height 10
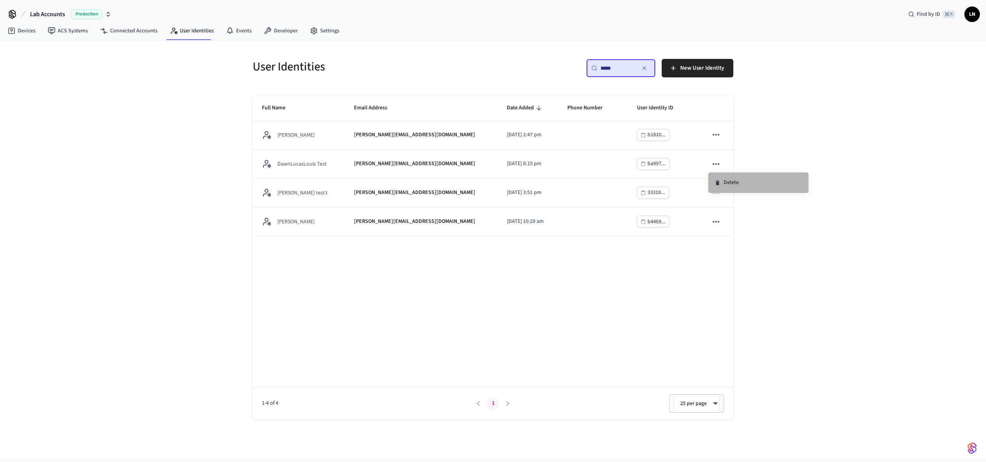
click at [716, 184] on icon at bounding box center [716, 183] width 3 height 5
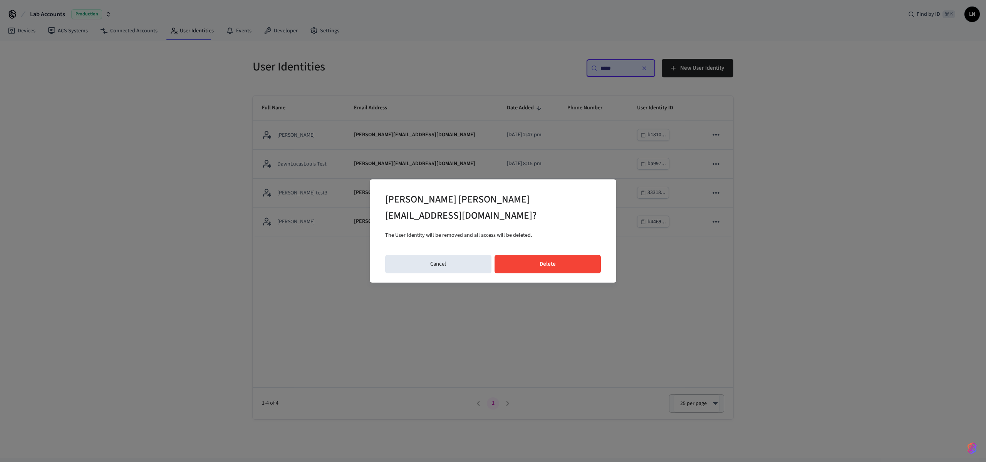
click at [571, 256] on button "Delete" at bounding box center [547, 264] width 107 height 18
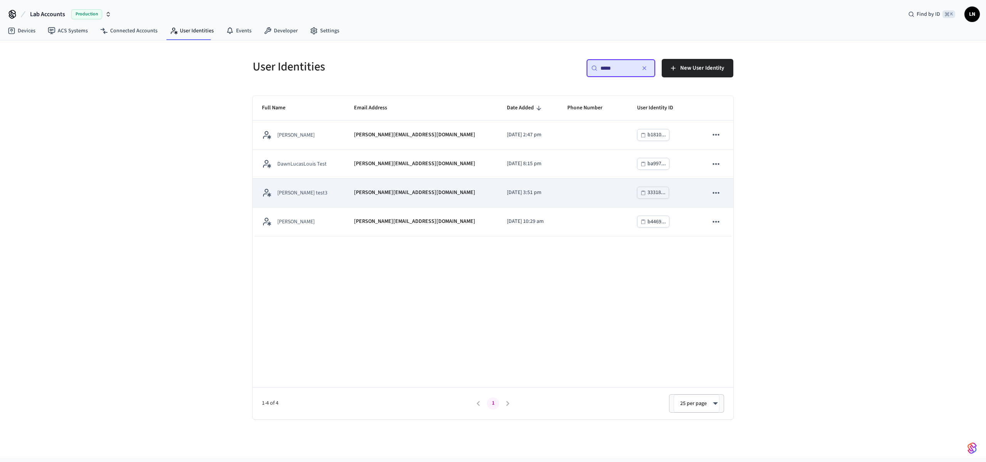
click at [719, 193] on icon "sticky table" at bounding box center [715, 193] width 7 height 2
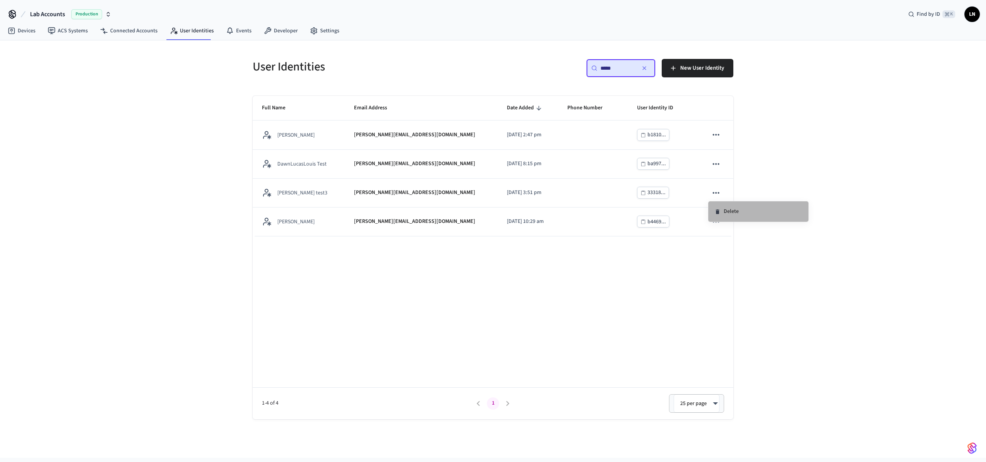
click at [728, 209] on li "Delete" at bounding box center [758, 211] width 100 height 20
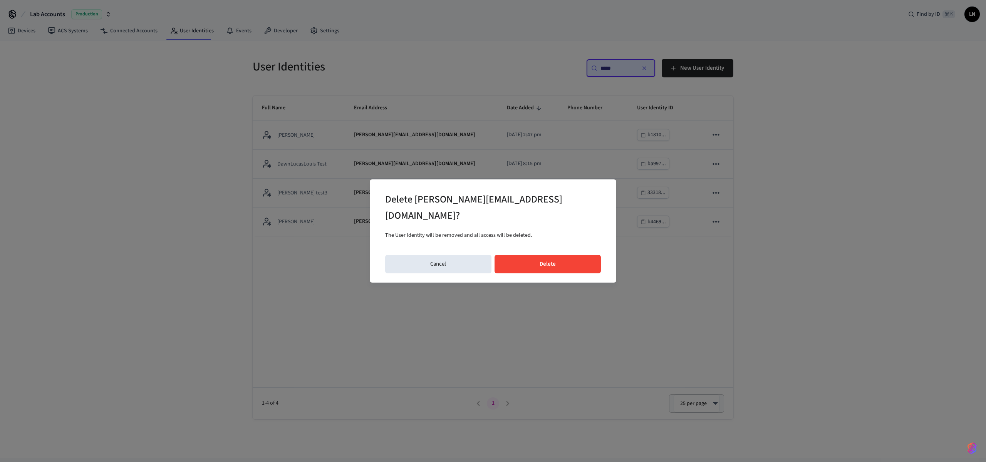
click at [542, 266] on div "Delete lucas+test3@getseam.com? The User Identity will be removed and all acces…" at bounding box center [493, 230] width 246 height 103
click at [557, 255] on button "Delete" at bounding box center [547, 264] width 107 height 18
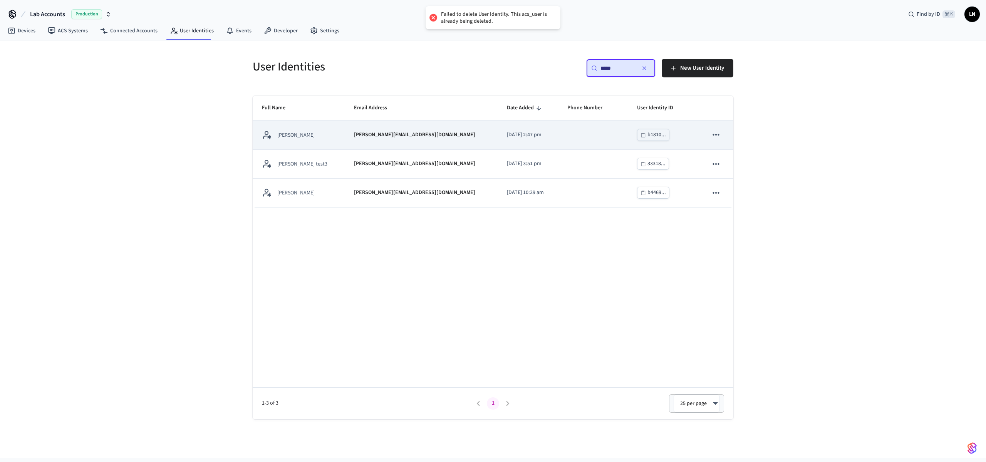
click at [398, 134] on p "lucas+ambiance@getseam.com" at bounding box center [414, 135] width 121 height 8
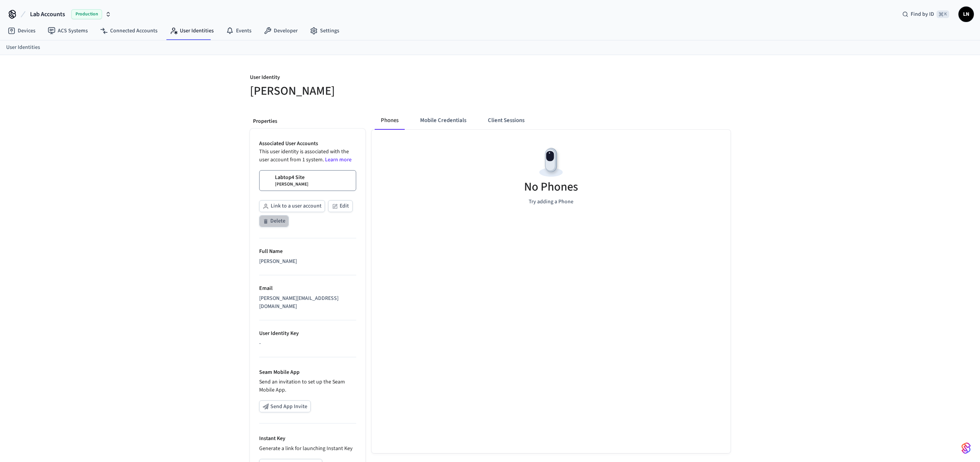
click at [276, 220] on button "Delete" at bounding box center [274, 221] width 30 height 12
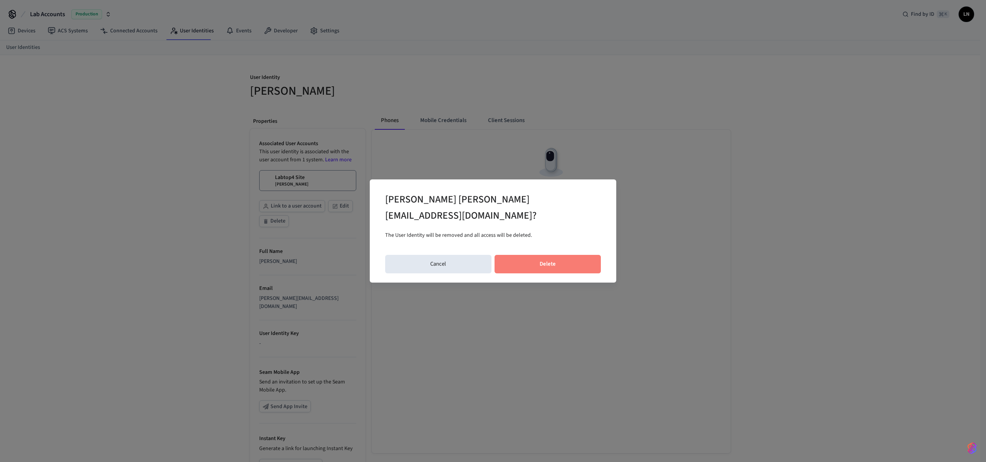
click at [514, 255] on button "Delete" at bounding box center [547, 264] width 107 height 18
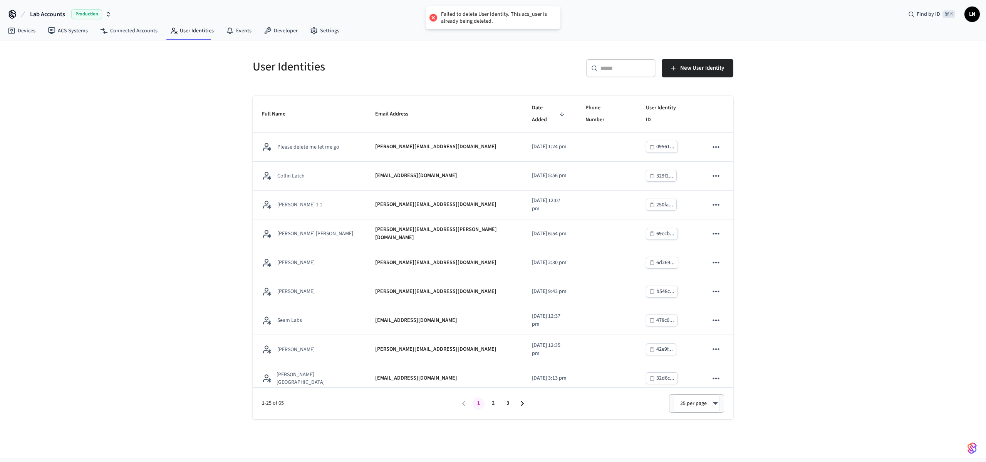
click at [623, 63] on div "​ ​" at bounding box center [620, 68] width 69 height 18
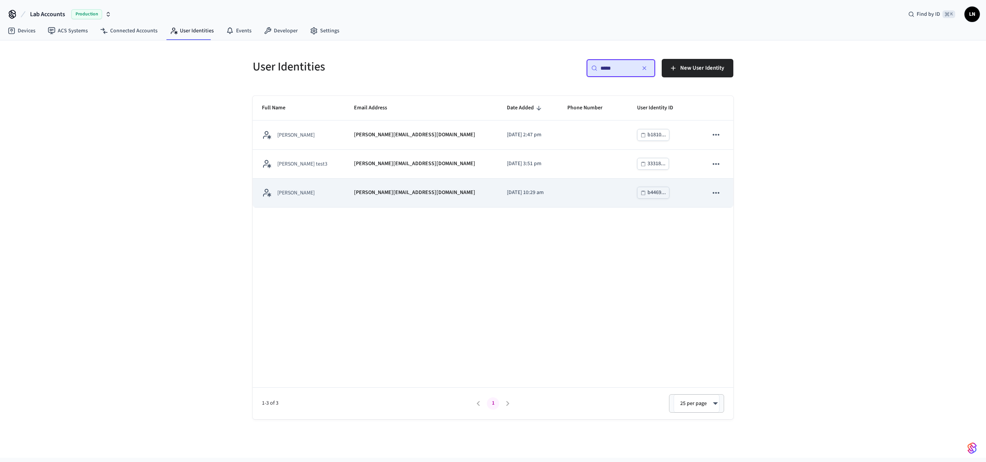
type input "*****"
click at [562, 186] on td "sticky table" at bounding box center [593, 193] width 70 height 29
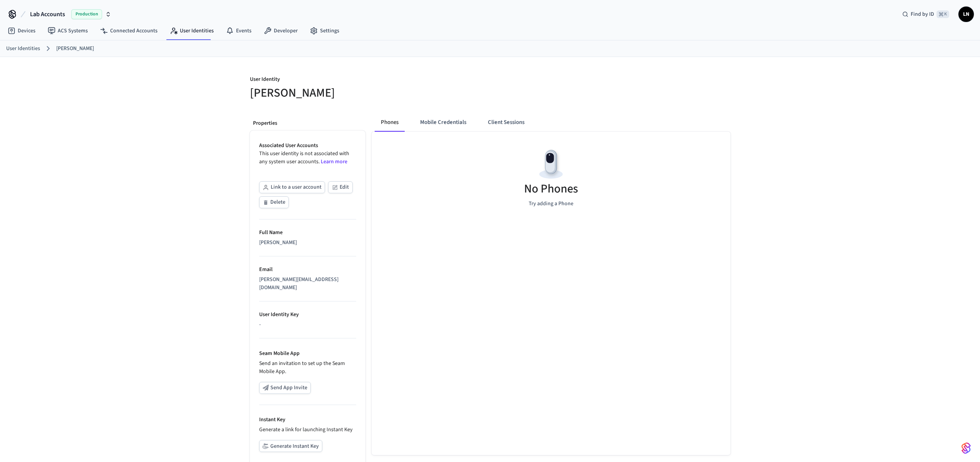
click at [272, 201] on button "Delete" at bounding box center [274, 202] width 30 height 12
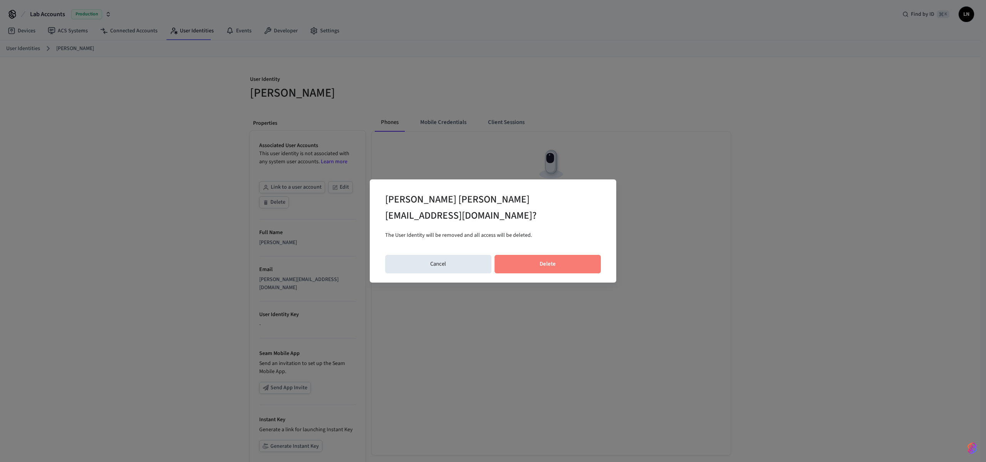
click at [514, 255] on button "Delete" at bounding box center [547, 264] width 107 height 18
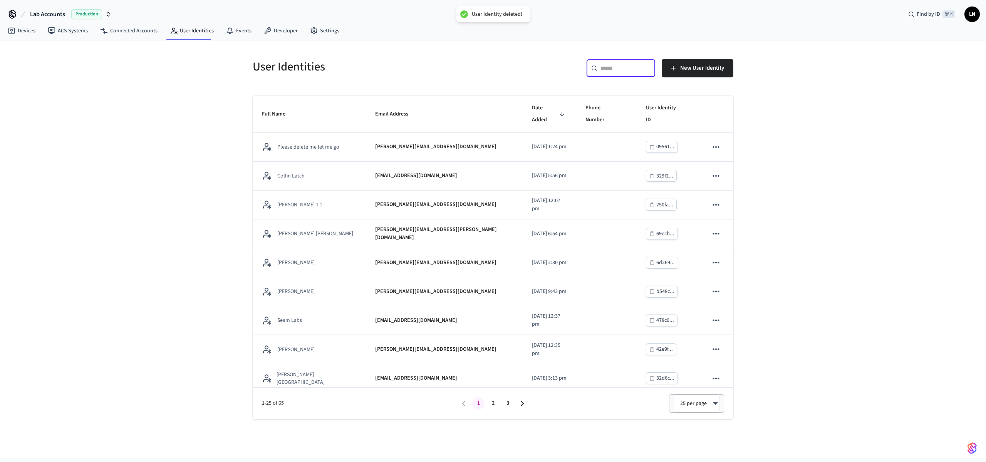
click at [631, 72] on div "​ ​" at bounding box center [620, 68] width 69 height 18
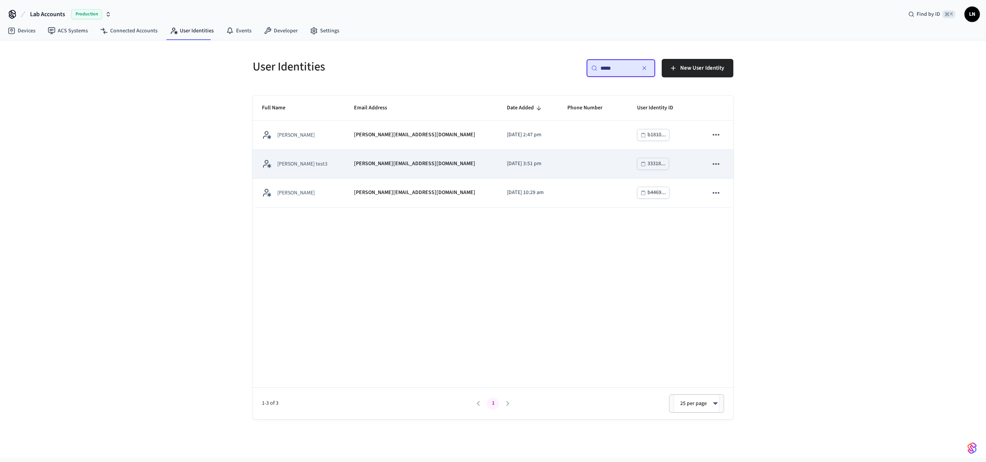
type input "*****"
click at [712, 159] on icon "sticky table" at bounding box center [716, 164] width 10 height 10
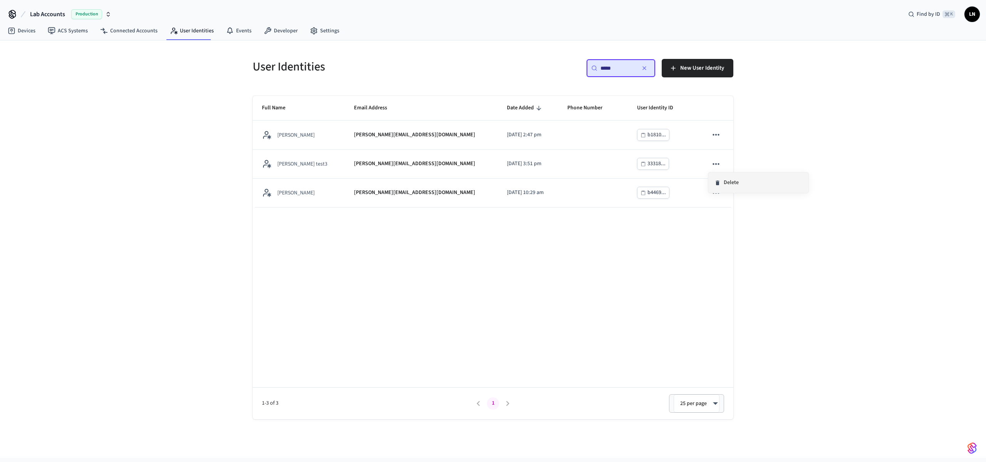
click at [720, 185] on icon at bounding box center [717, 183] width 6 height 6
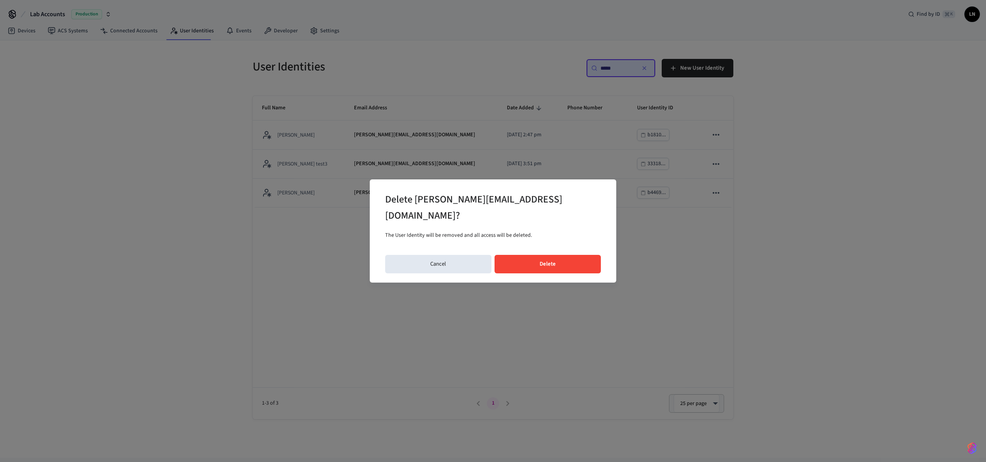
click at [585, 255] on button "Delete" at bounding box center [547, 264] width 107 height 18
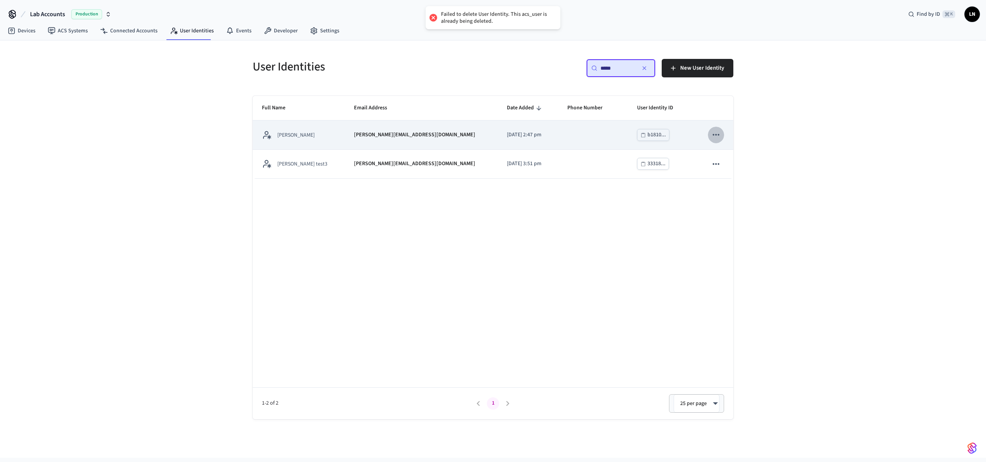
click at [712, 132] on icon "sticky table" at bounding box center [716, 135] width 10 height 10
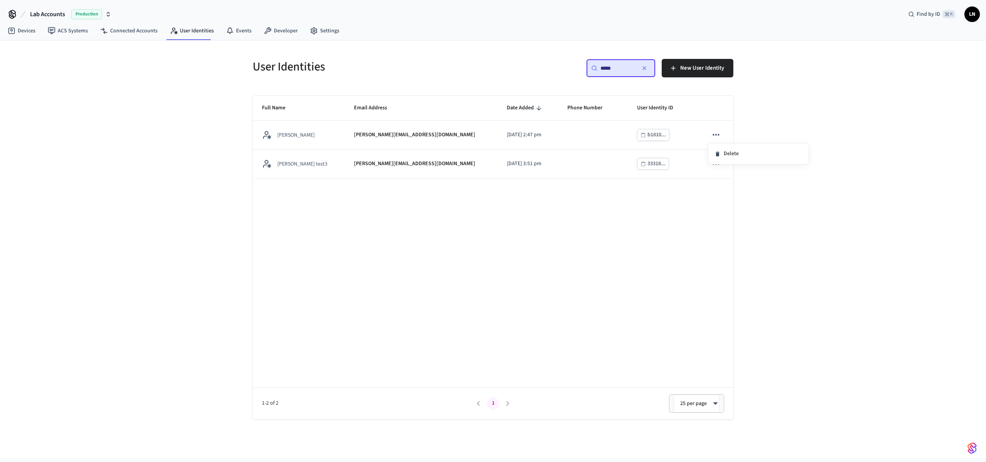
click at [477, 139] on div at bounding box center [493, 231] width 986 height 462
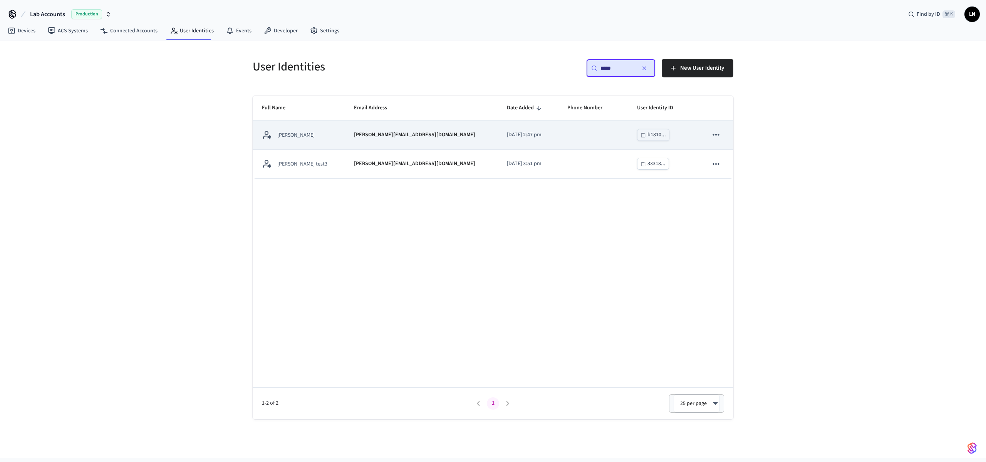
click at [562, 141] on td "sticky table" at bounding box center [593, 135] width 70 height 29
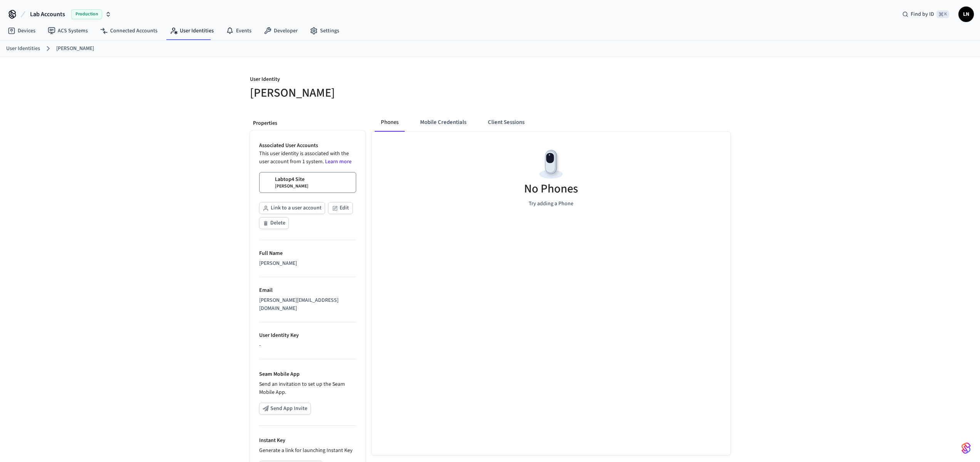
click at [270, 221] on button "Delete" at bounding box center [274, 223] width 30 height 12
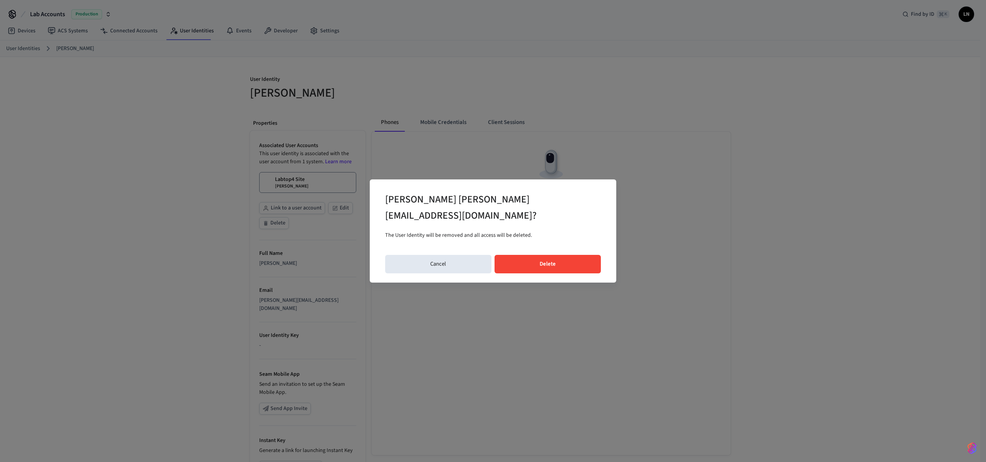
click at [531, 255] on button "Delete" at bounding box center [547, 264] width 107 height 18
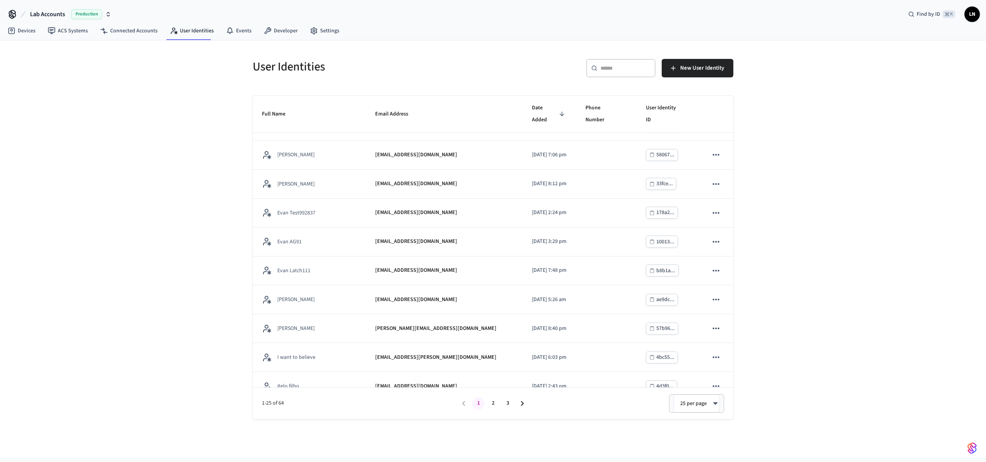
scroll to position [456, 0]
click at [52, 32] on icon at bounding box center [51, 30] width 7 height 7
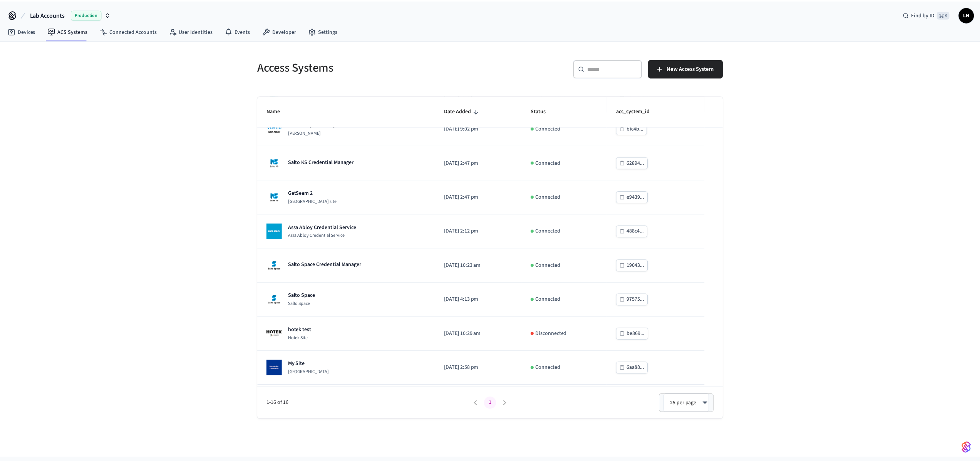
scroll to position [288, 0]
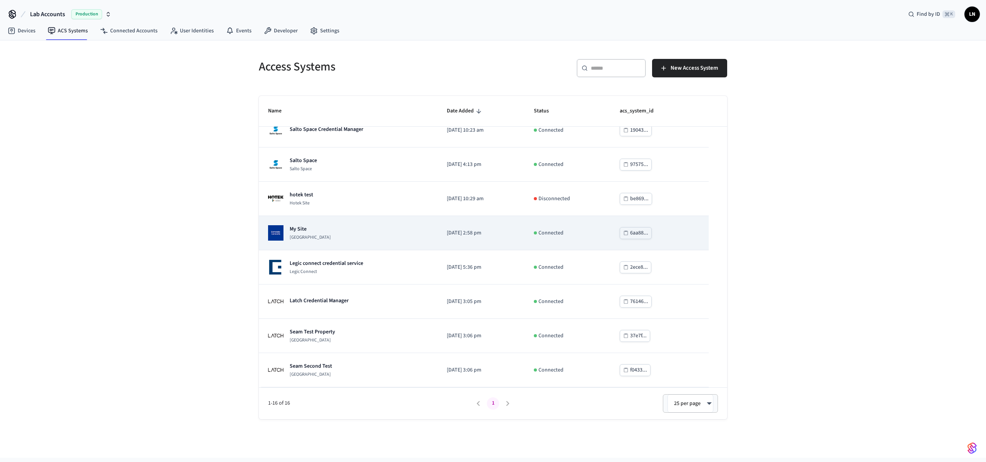
click at [362, 232] on div "My Site Dormakaba Community Site" at bounding box center [348, 232] width 160 height 15
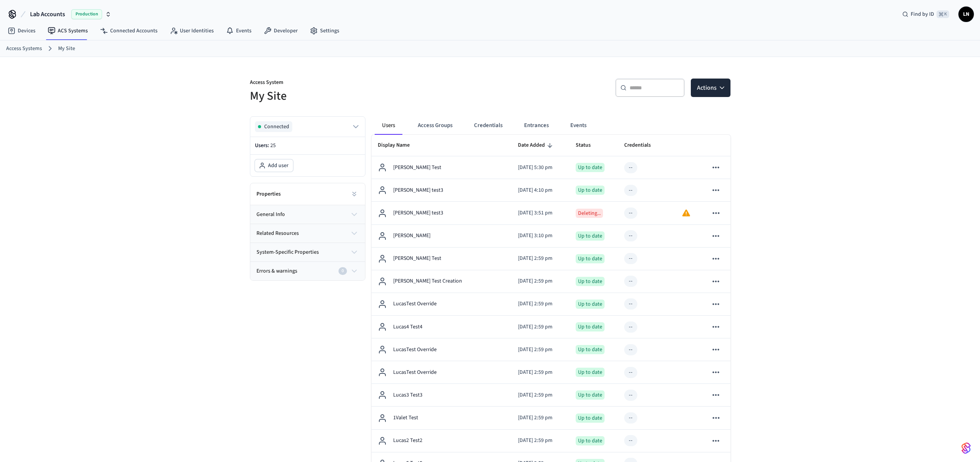
click at [801, 247] on div "Access System My Site ​ ​ Actions Connected Users: 25 Add user Properties gener…" at bounding box center [490, 415] width 980 height 717
click at [744, 167] on div "Access System My Site ​ ​ Actions Connected Users: 25 Add user Properties gener…" at bounding box center [490, 415] width 980 height 717
click at [790, 225] on div "Access System My Site ​ ​ Actions Connected Users: 25 Add user Properties gener…" at bounding box center [490, 415] width 980 height 717
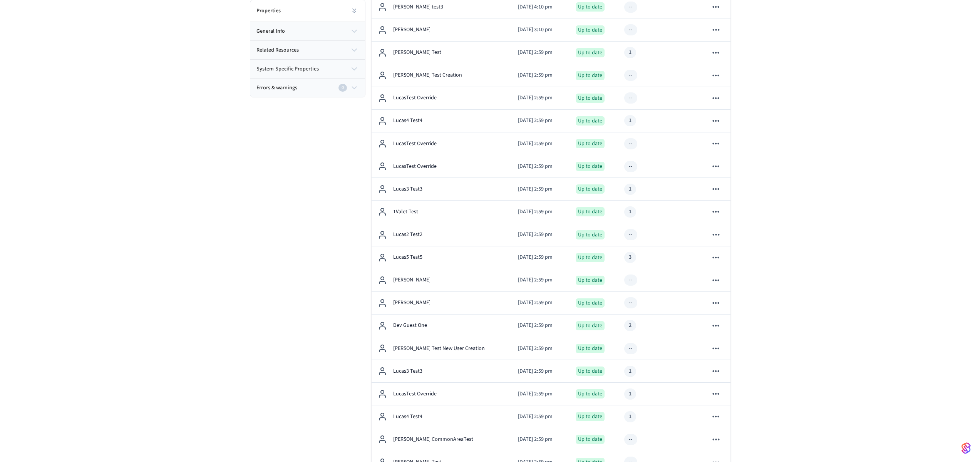
scroll to position [80, 0]
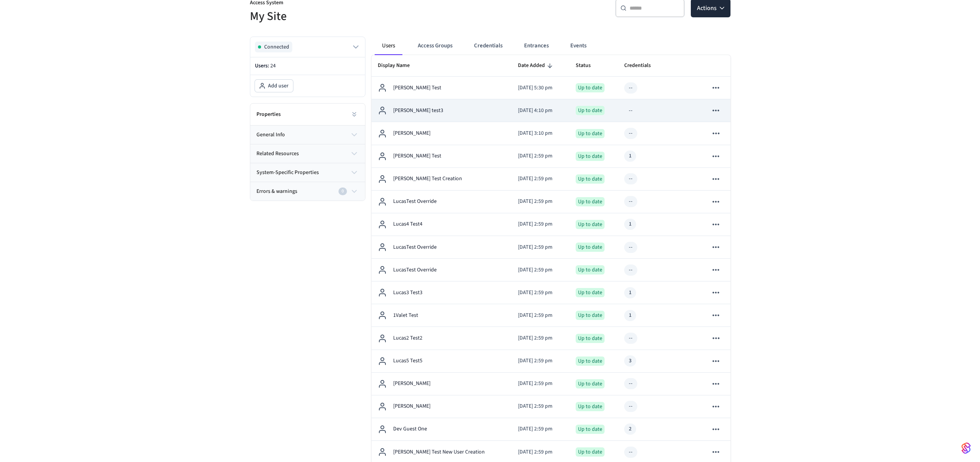
click at [410, 107] on p "Lucas test3" at bounding box center [418, 111] width 50 height 8
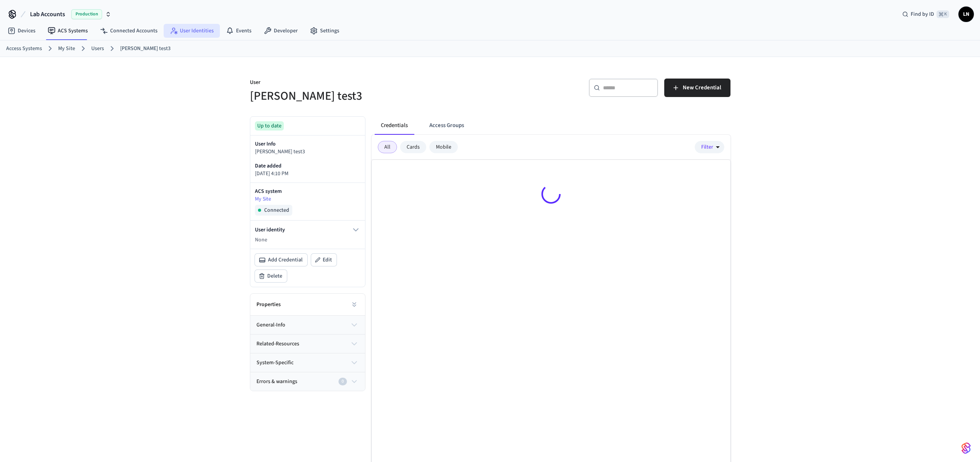
click at [207, 33] on link "User Identities" at bounding box center [192, 31] width 56 height 14
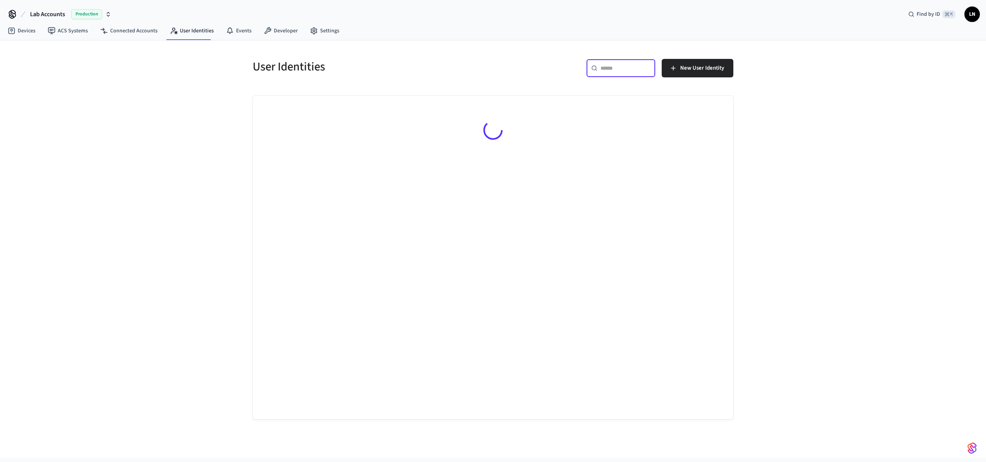
click at [641, 70] on input "text" at bounding box center [625, 68] width 50 height 8
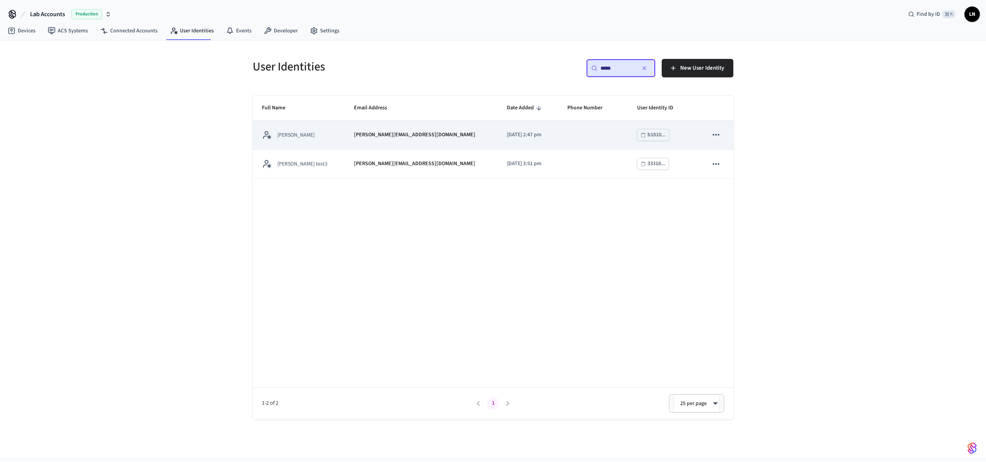
type input "*****"
click at [713, 134] on icon "sticky table" at bounding box center [716, 135] width 10 height 10
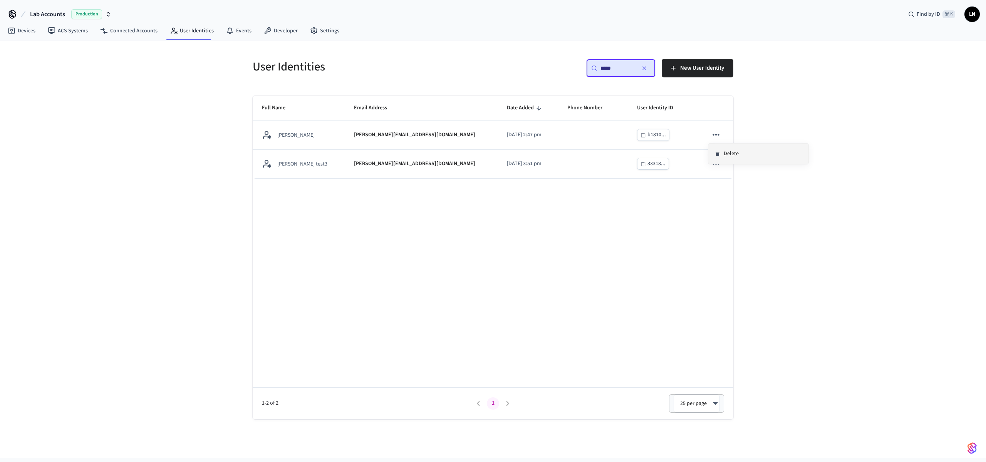
click at [731, 152] on li "Delete" at bounding box center [758, 154] width 100 height 20
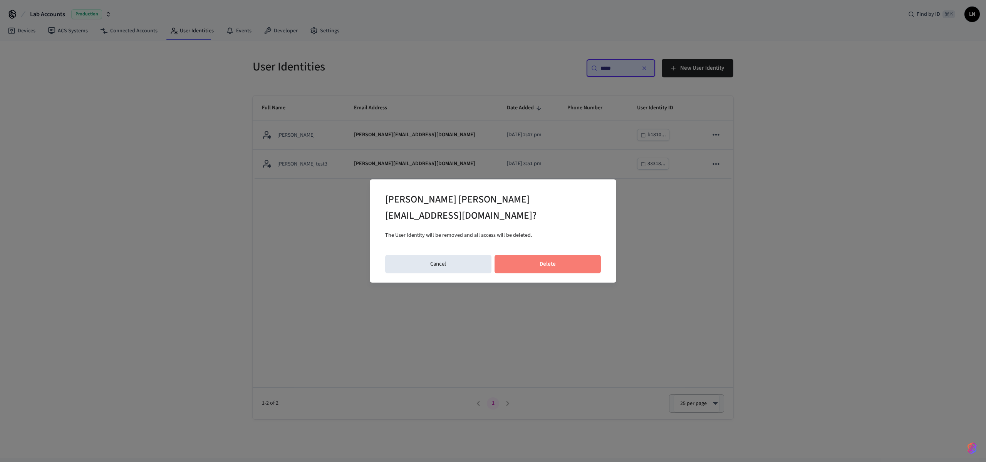
click at [568, 257] on button "Delete" at bounding box center [547, 264] width 107 height 18
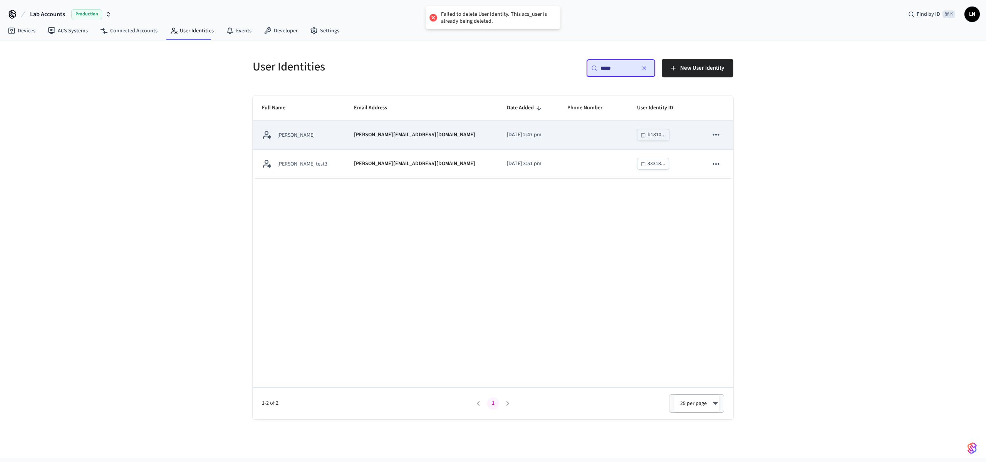
click at [367, 131] on p "lucas+ambiance@getseam.com" at bounding box center [414, 135] width 121 height 8
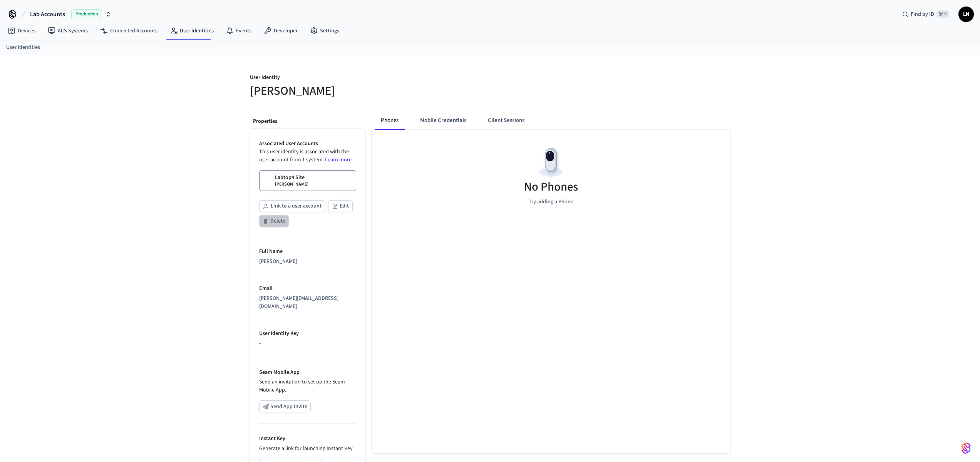
click at [270, 222] on button "Delete" at bounding box center [274, 221] width 30 height 12
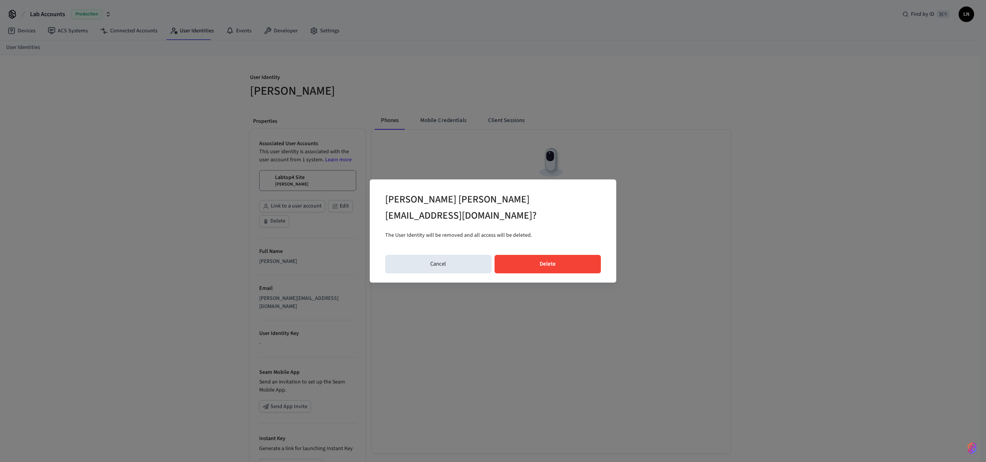
click at [563, 246] on div "Delete lucas+ambiance@getseam.com? The User Identity will be removed and all ac…" at bounding box center [493, 230] width 246 height 103
click at [561, 255] on button "Delete" at bounding box center [547, 264] width 107 height 18
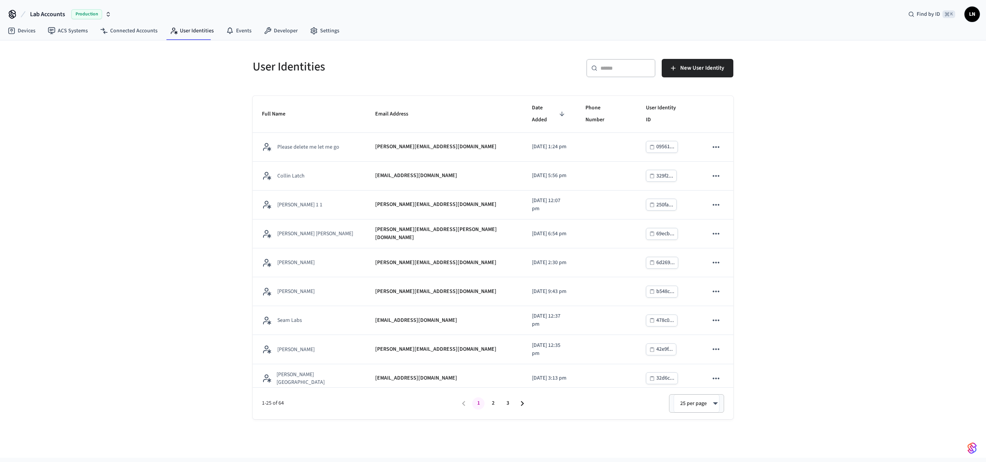
click at [657, 72] on div "​ ​ New User Identity" at bounding box center [615, 71] width 236 height 25
click at [643, 70] on input "text" at bounding box center [625, 68] width 50 height 8
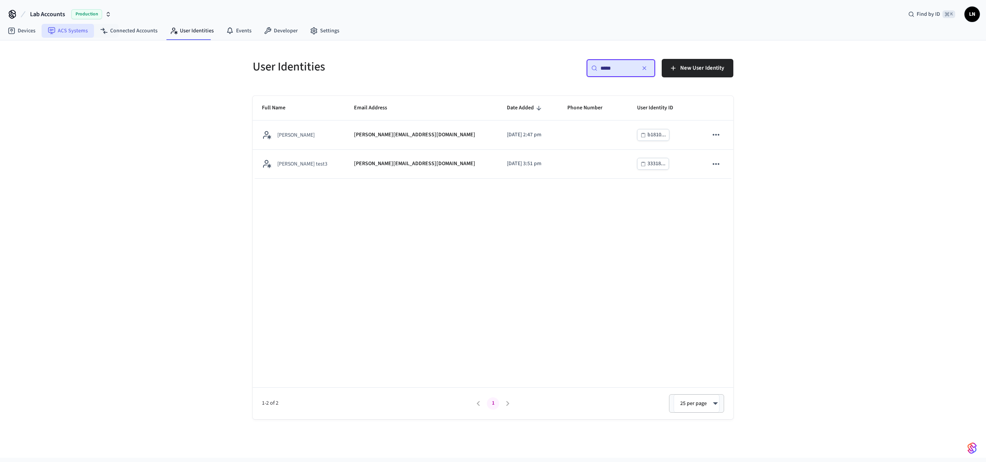
type input "*****"
click at [72, 31] on link "ACS Systems" at bounding box center [68, 31] width 52 height 14
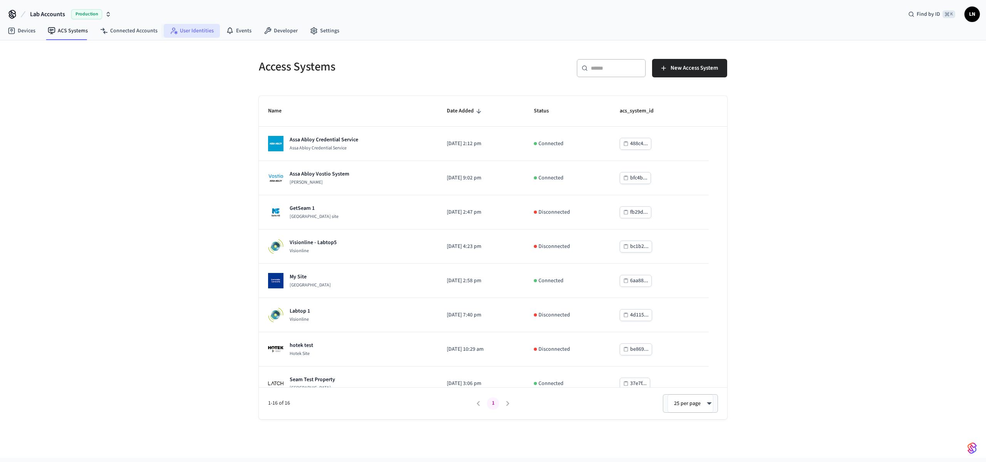
click at [172, 30] on icon at bounding box center [174, 31] width 8 height 8
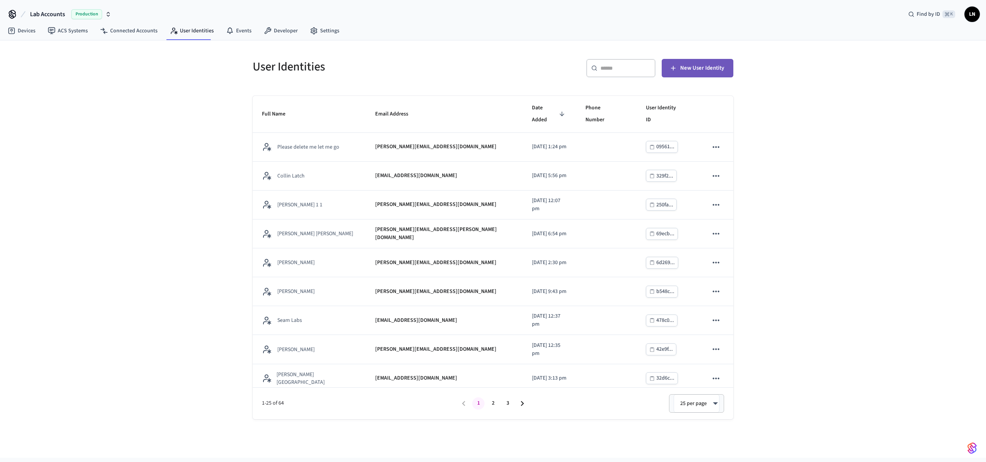
click at [691, 70] on span "New User Identity" at bounding box center [702, 68] width 44 height 10
click at [690, 71] on span "New User Identity" at bounding box center [702, 68] width 44 height 10
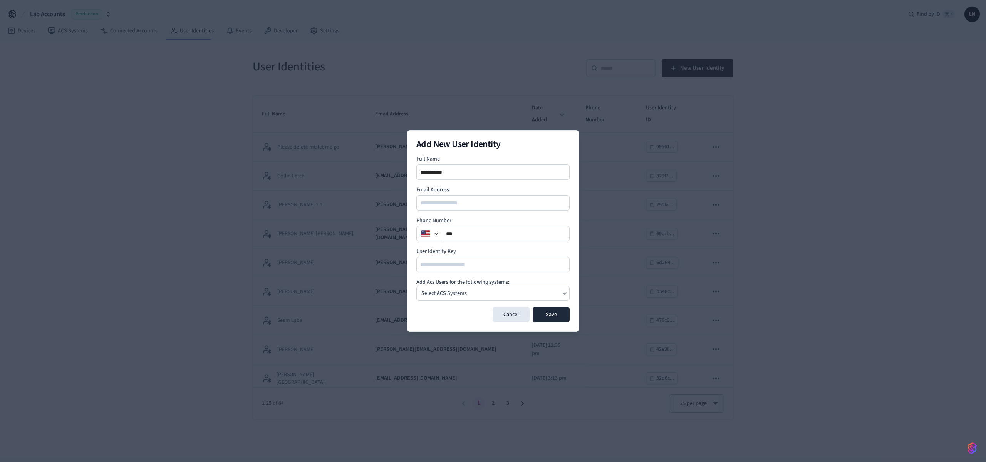
type input "**********"
click at [493, 290] on div "Select ACS Systems" at bounding box center [492, 293] width 153 height 15
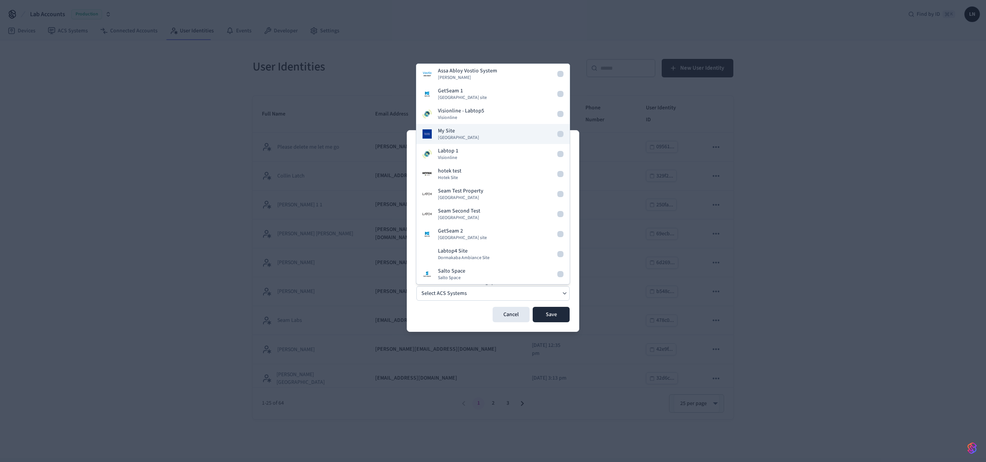
click at [474, 133] on div "My Site Dormakaba Community Site" at bounding box center [458, 134] width 41 height 14
click at [557, 320] on button "Save" at bounding box center [550, 314] width 37 height 15
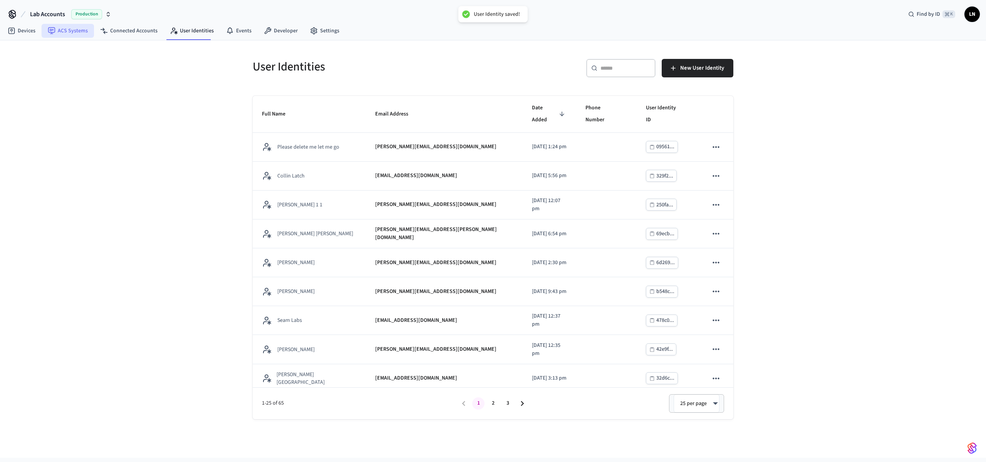
click at [74, 32] on link "ACS Systems" at bounding box center [68, 31] width 52 height 14
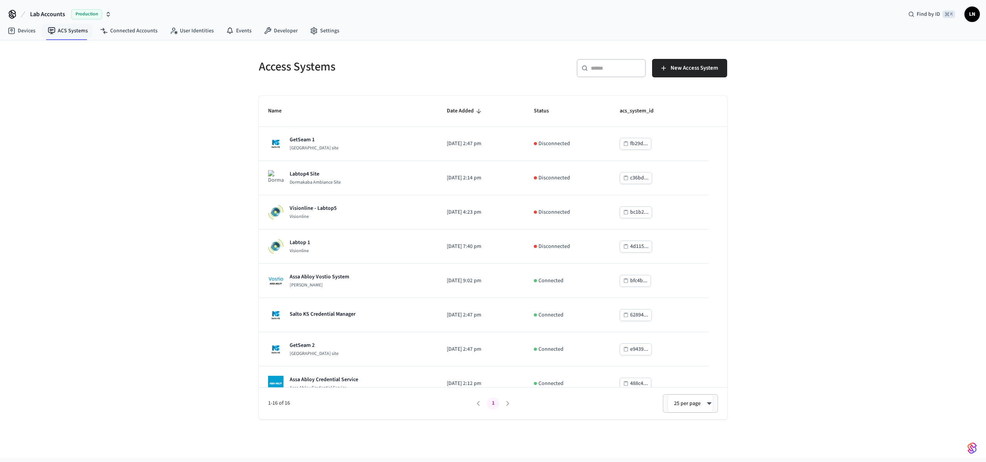
click at [804, 317] on div "Access Systems ​ ​ New Access System Name Date Added Status acs_system_id GetSe…" at bounding box center [493, 248] width 986 height 417
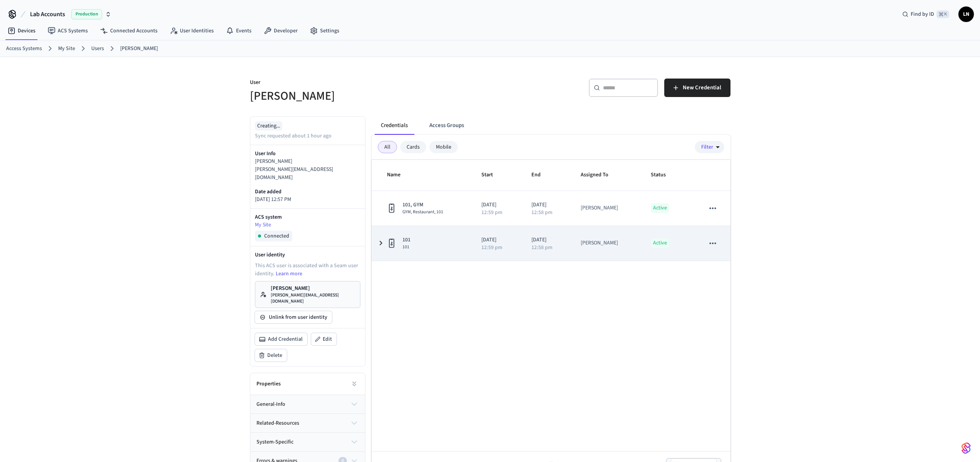
click at [482, 248] on p "12:59 pm" at bounding box center [491, 247] width 21 height 5
click at [475, 251] on td "[DATE] 12:59 pm" at bounding box center [497, 243] width 50 height 35
